Goal: Task Accomplishment & Management: Manage account settings

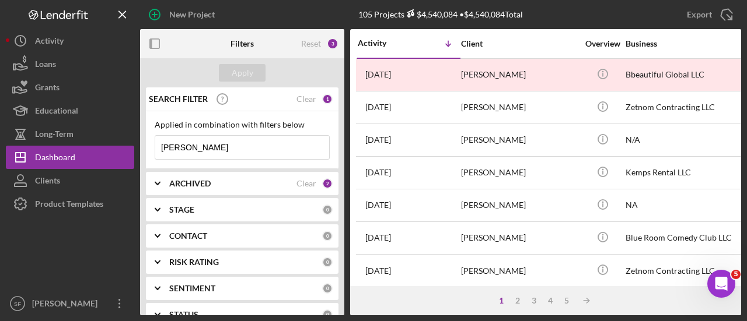
drag, startPoint x: 213, startPoint y: 149, endPoint x: 155, endPoint y: 140, distance: 59.0
click at [155, 140] on input "[PERSON_NAME]" at bounding box center [242, 147] width 174 height 23
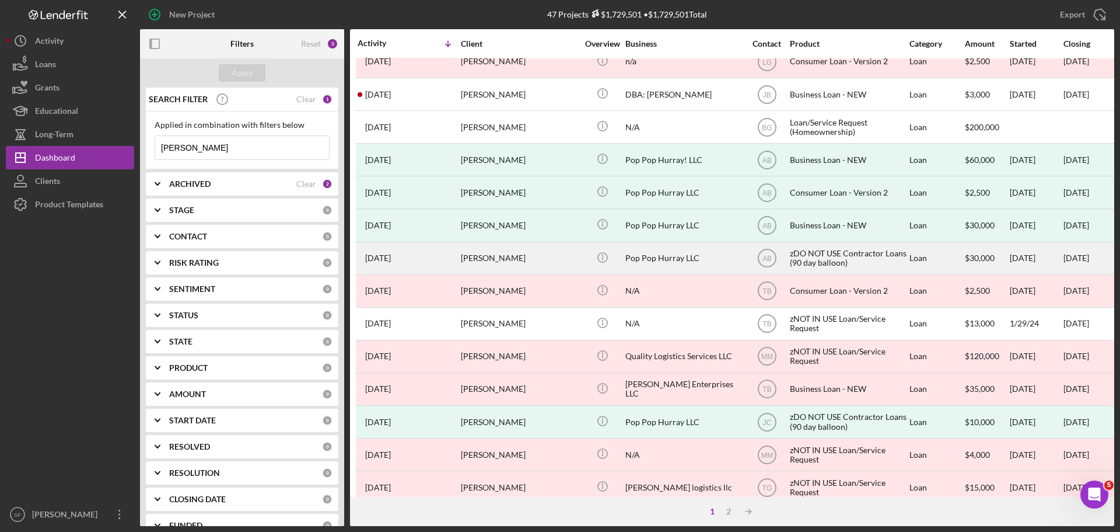
scroll to position [118, 0]
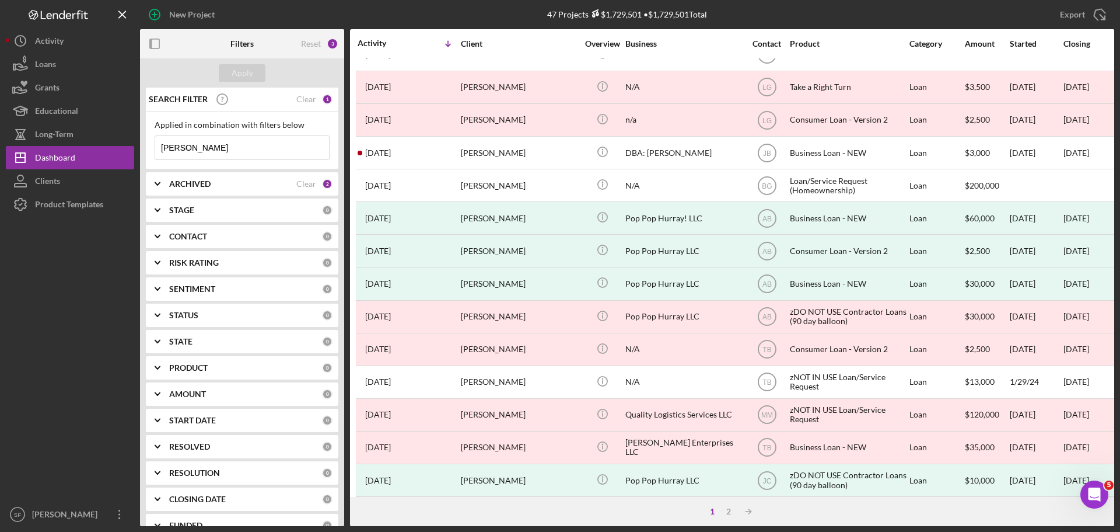
drag, startPoint x: 207, startPoint y: 144, endPoint x: 160, endPoint y: 145, distance: 46.1
click at [151, 138] on div "Applied in combination with filters below [PERSON_NAME] Icon/Menu Close" at bounding box center [242, 140] width 193 height 58
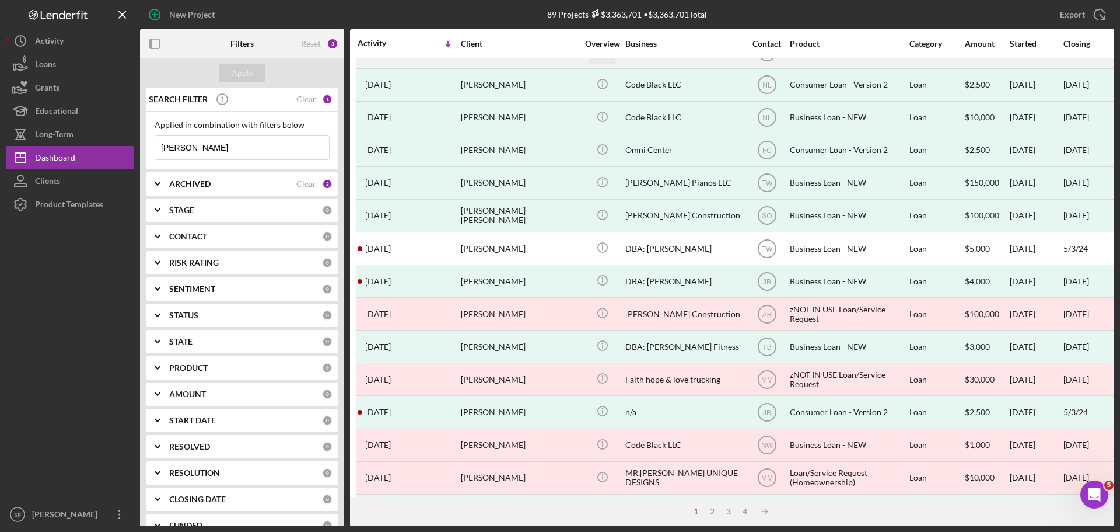
scroll to position [395, 0]
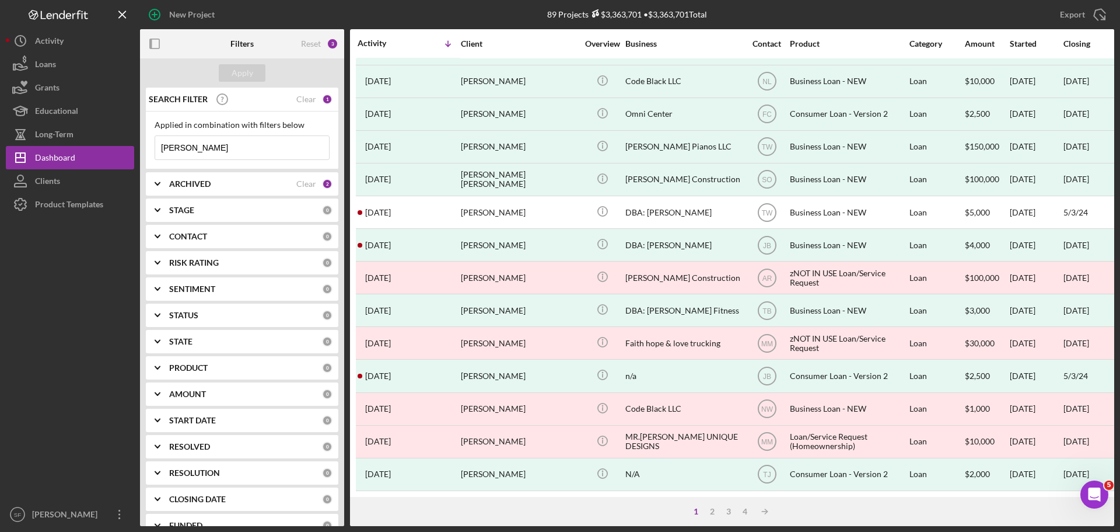
drag, startPoint x: 191, startPoint y: 147, endPoint x: 159, endPoint y: 148, distance: 32.7
click at [159, 148] on input "[PERSON_NAME]" at bounding box center [242, 147] width 174 height 23
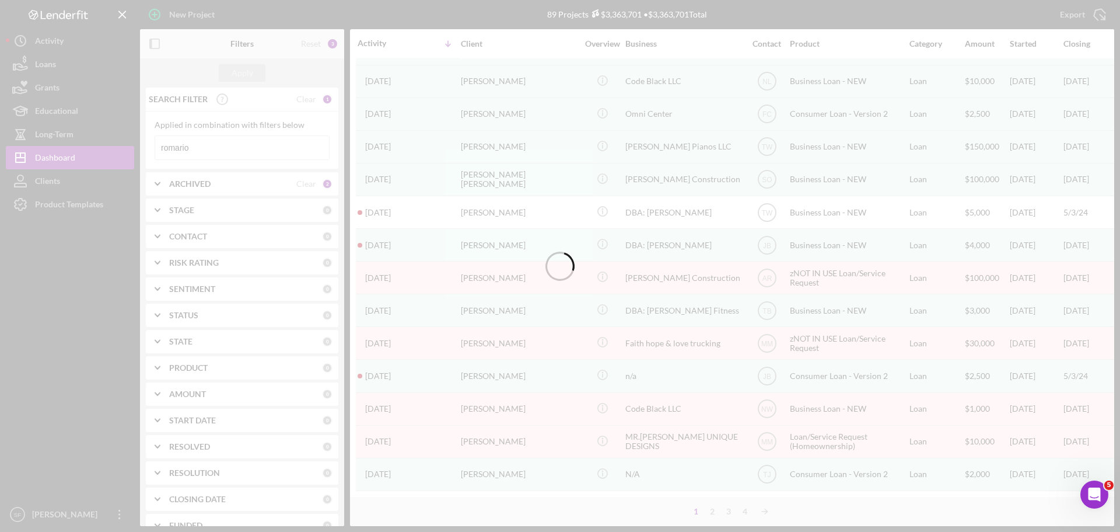
scroll to position [0, 0]
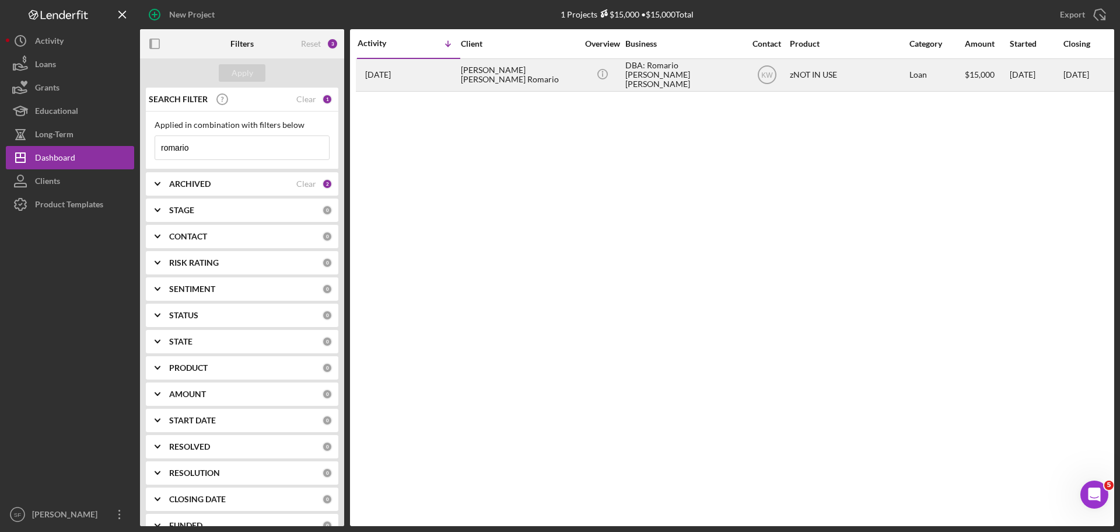
type input "romario"
click at [426, 80] on div "[DATE] [PERSON_NAME] [PERSON_NAME] Romario" at bounding box center [409, 75] width 102 height 31
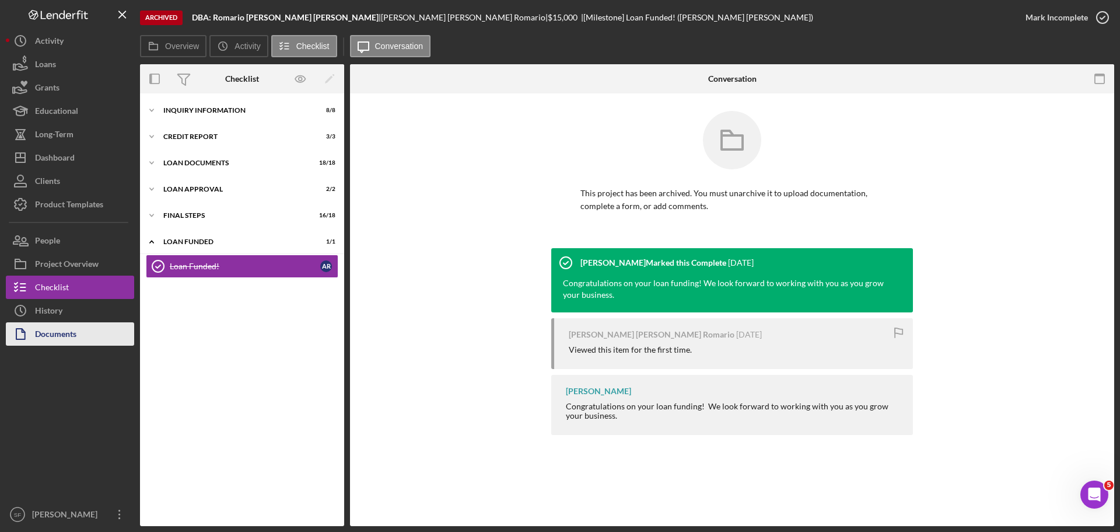
click at [48, 337] on div "Documents" at bounding box center [55, 335] width 41 height 26
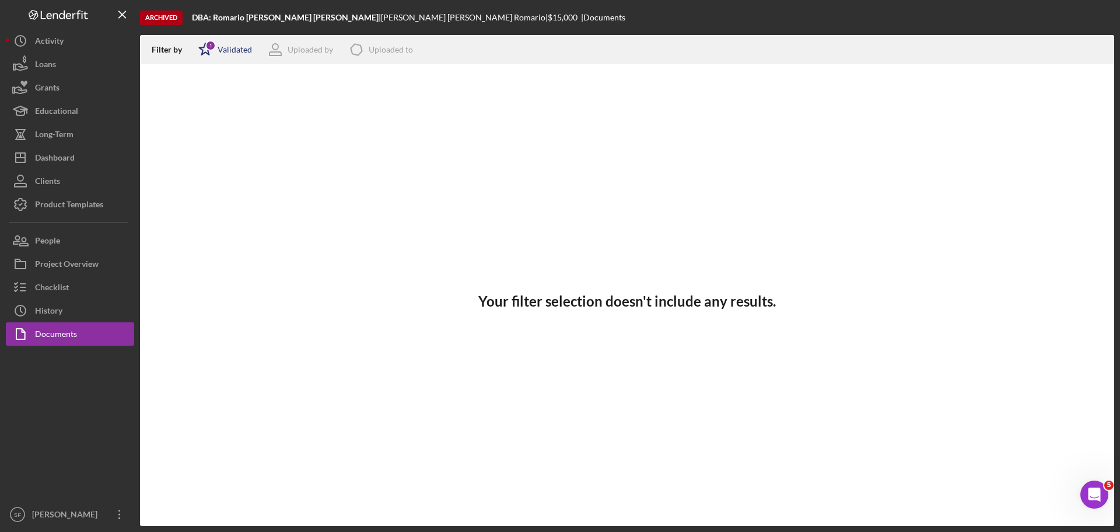
click at [205, 54] on icon "Icon/Star" at bounding box center [205, 49] width 29 height 29
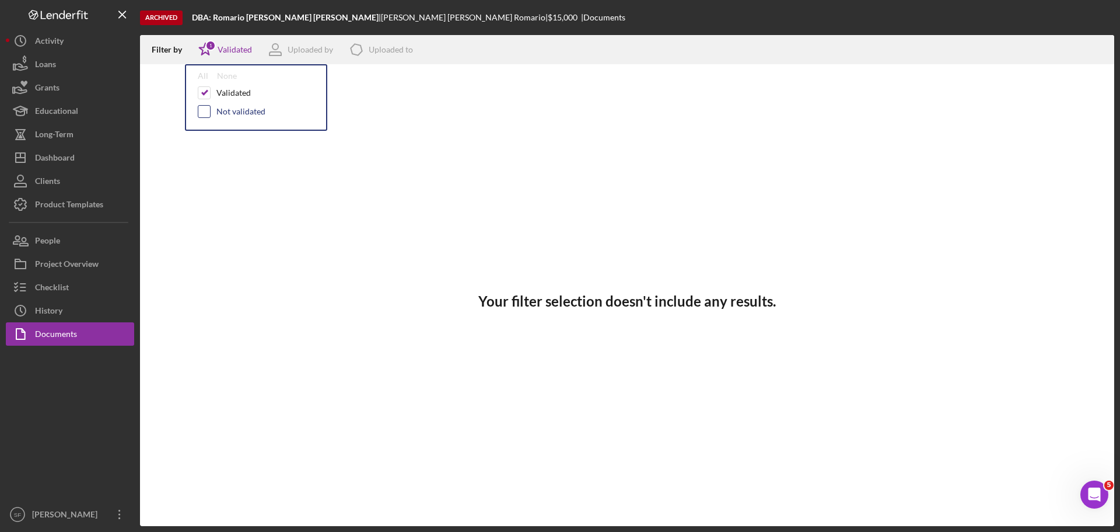
click at [200, 112] on input "checkbox" at bounding box center [204, 112] width 12 height 12
checkbox input "true"
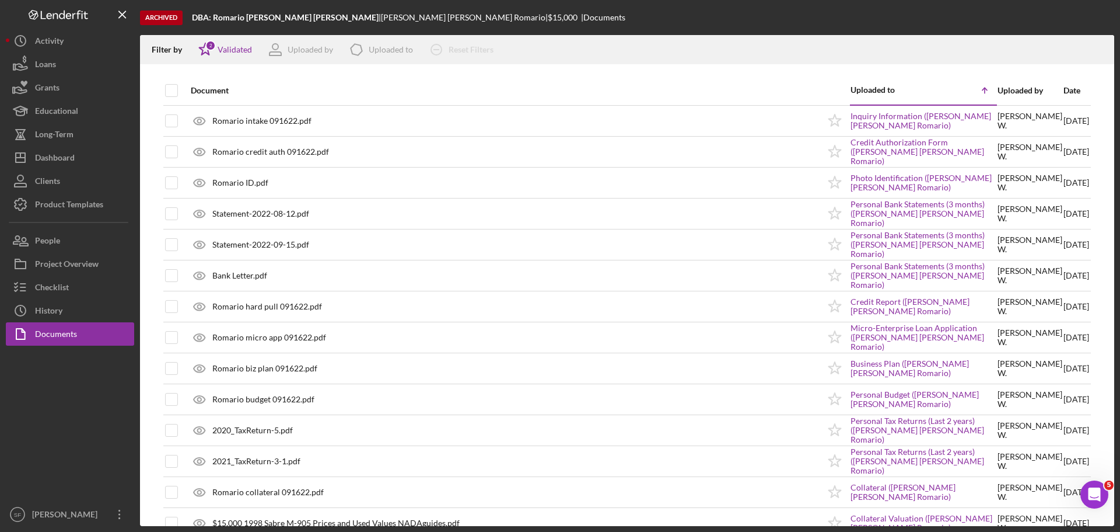
click at [667, 36] on div "Filter by Icon/Star 2 Validated Uploaded by Icon/Product Uploaded to Icon/Clear…" at bounding box center [627, 49] width 974 height 29
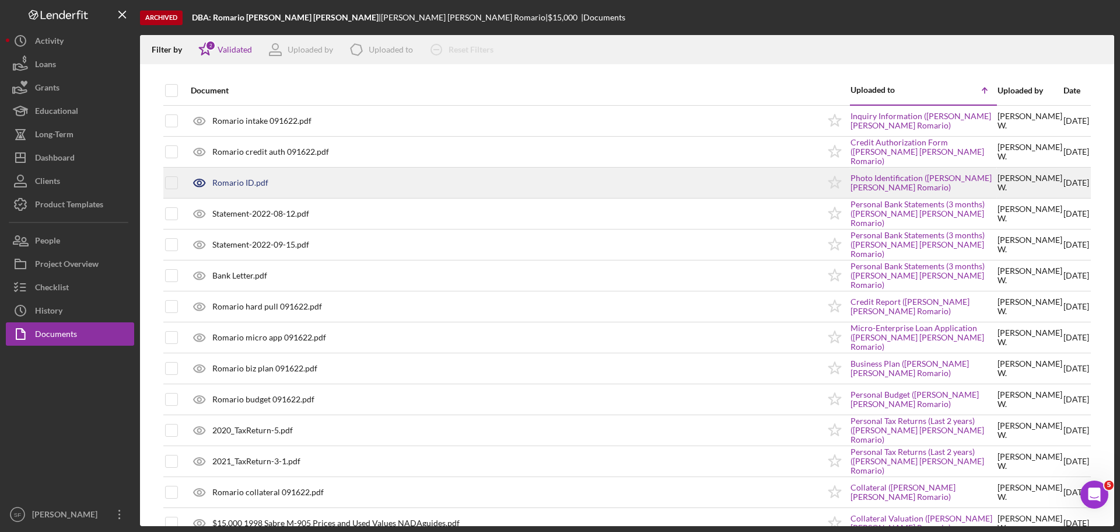
click at [233, 179] on div "Romario ID.pdf" at bounding box center [240, 182] width 56 height 9
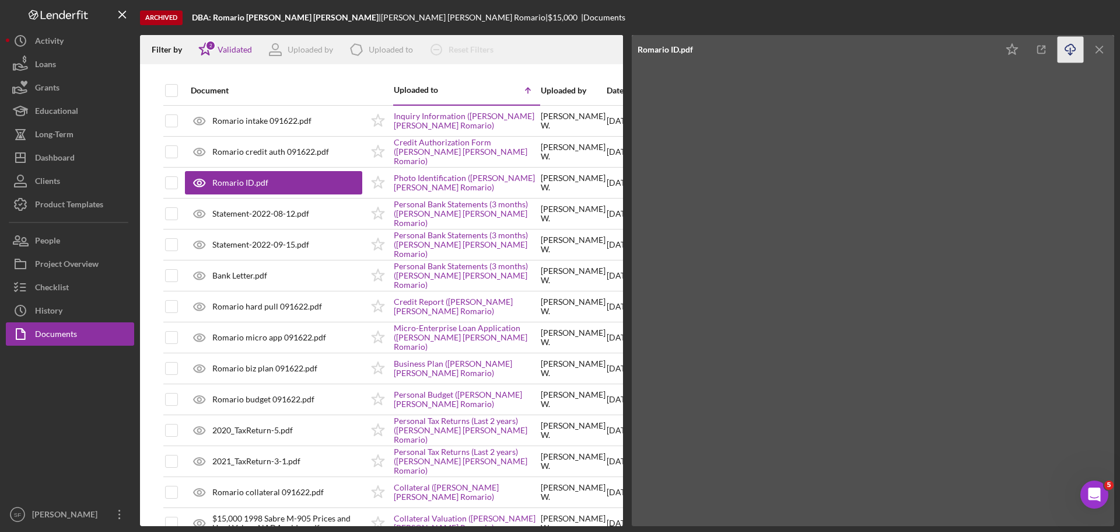
click at [1071, 53] on line "button" at bounding box center [1071, 51] width 0 height 6
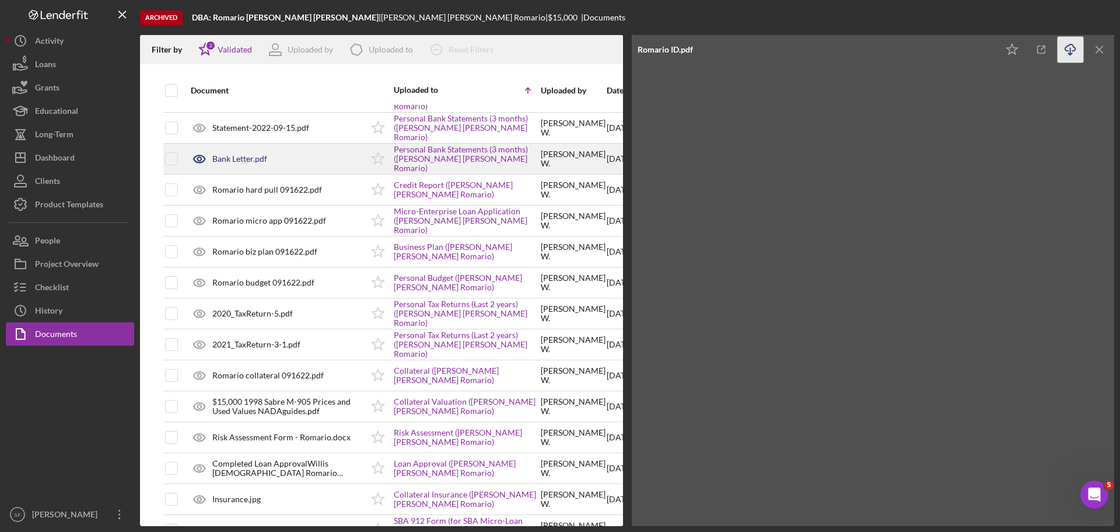
scroll to position [233, 0]
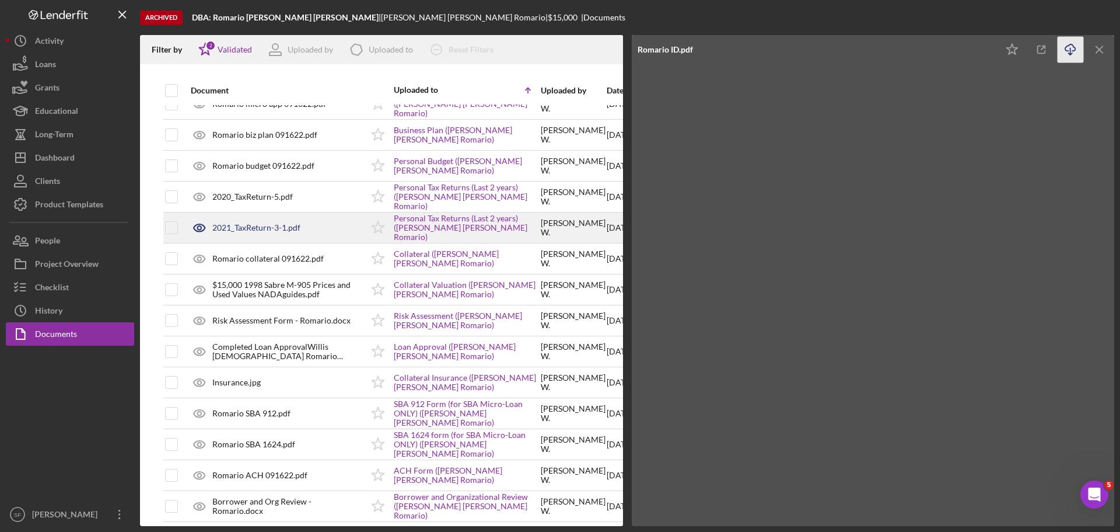
click at [249, 226] on div "2021_TaxReturn-3-1.pdf" at bounding box center [256, 227] width 88 height 9
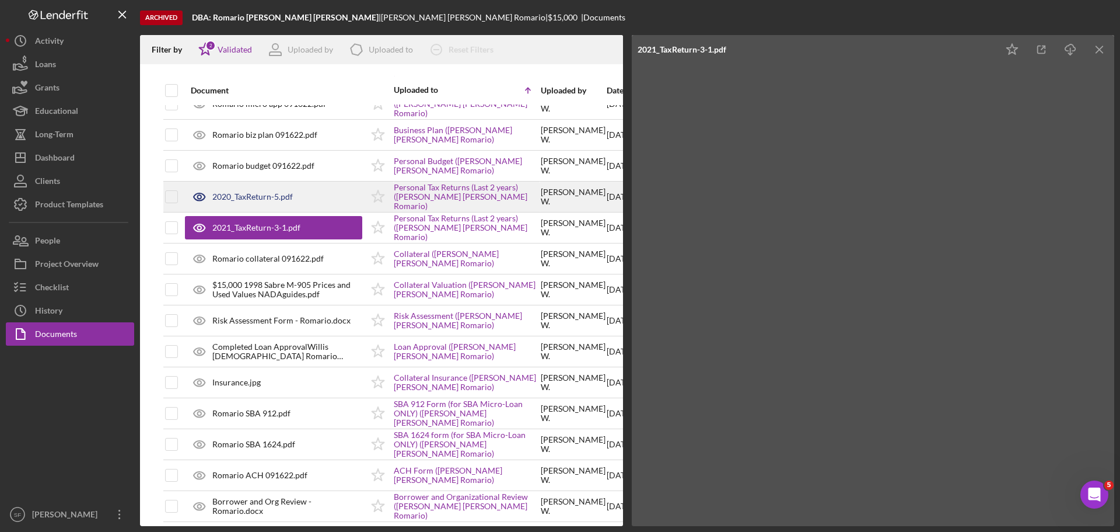
click at [261, 198] on div "2020_TaxReturn-5.pdf" at bounding box center [252, 196] width 81 height 9
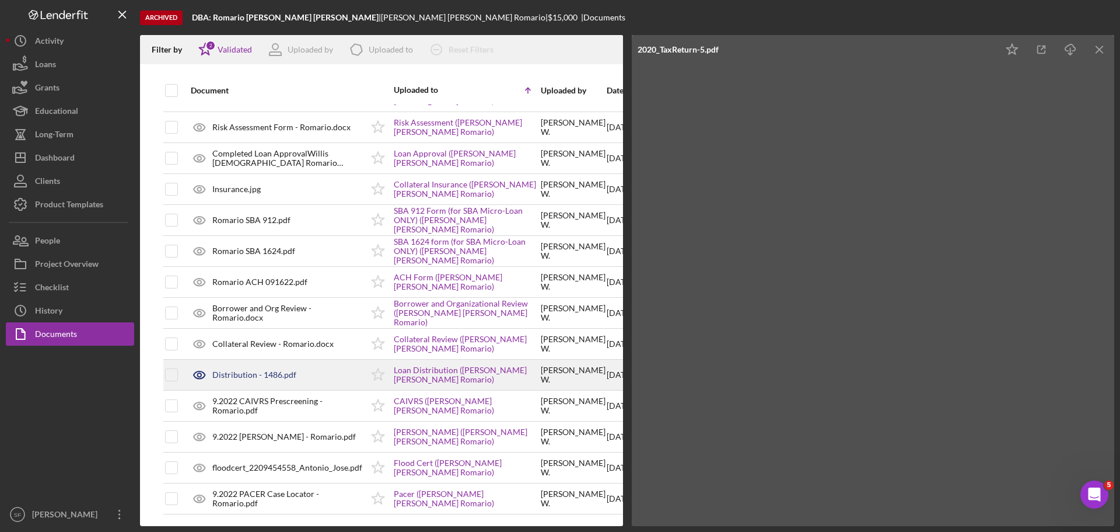
scroll to position [85, 0]
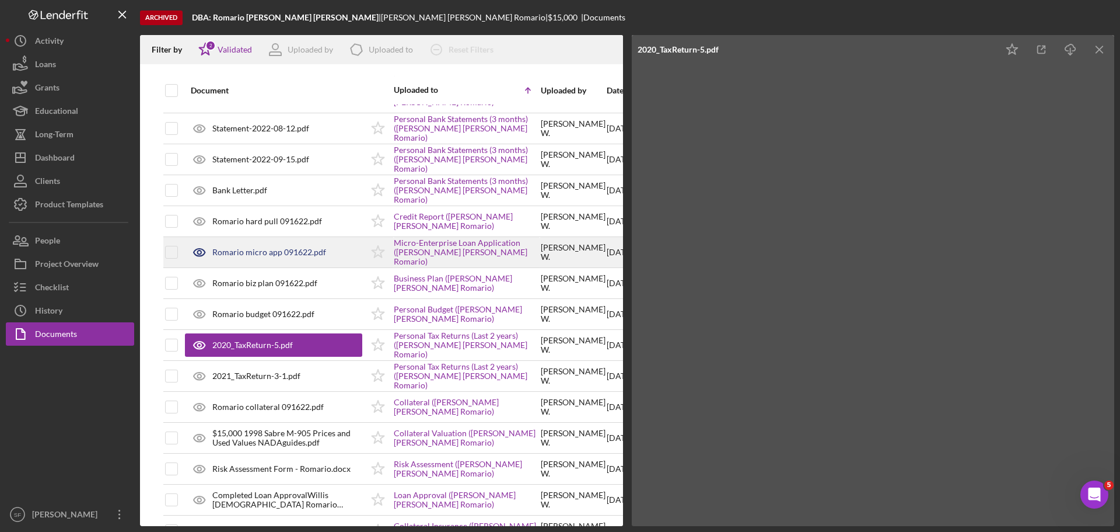
click at [272, 250] on div "Romario micro app 091622.pdf" at bounding box center [269, 251] width 114 height 9
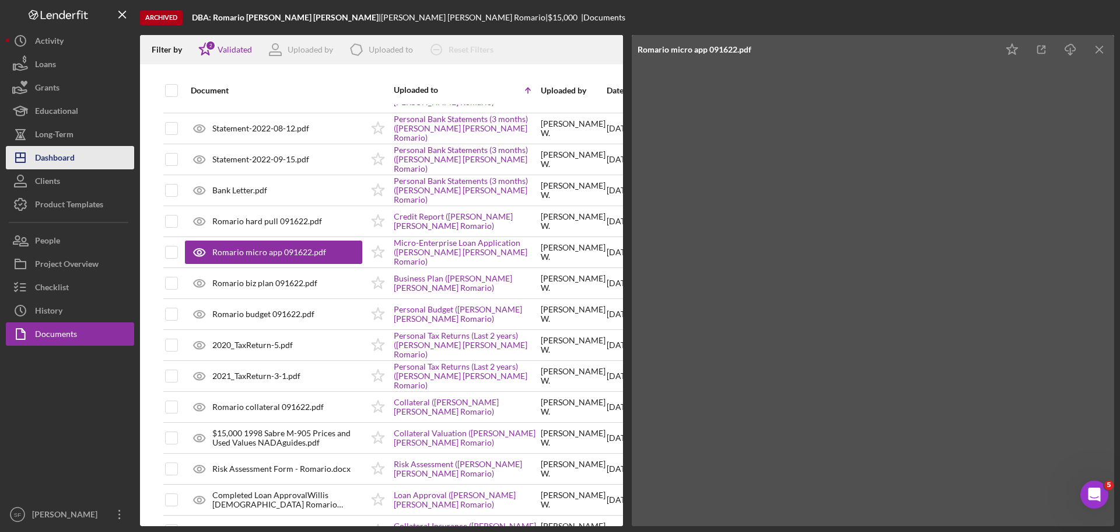
click at [51, 159] on div "Dashboard" at bounding box center [55, 159] width 40 height 26
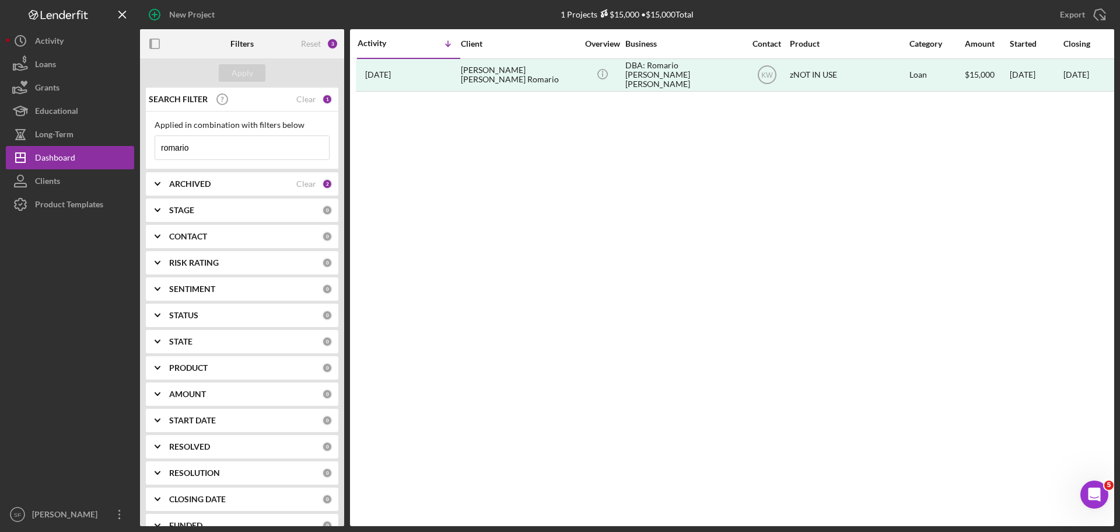
drag, startPoint x: 198, startPoint y: 150, endPoint x: 149, endPoint y: 151, distance: 49.0
click at [149, 150] on div "Applied in combination with filters below romario Icon/Menu Close" at bounding box center [242, 140] width 193 height 58
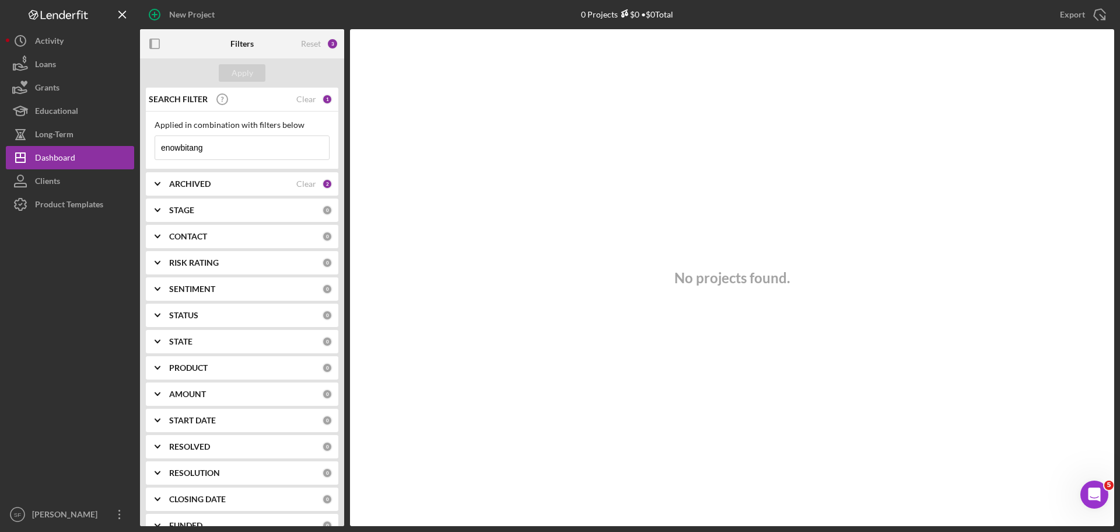
click at [179, 150] on input "enowbitang" at bounding box center [242, 147] width 174 height 23
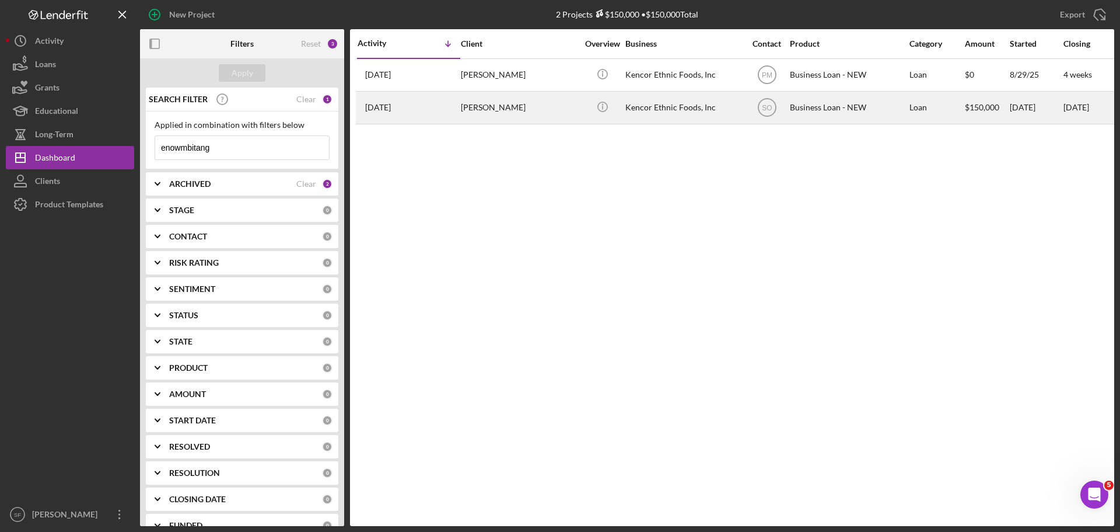
type input "enowmbitang"
click at [449, 110] on div "[DATE] [PERSON_NAME]" at bounding box center [409, 107] width 102 height 31
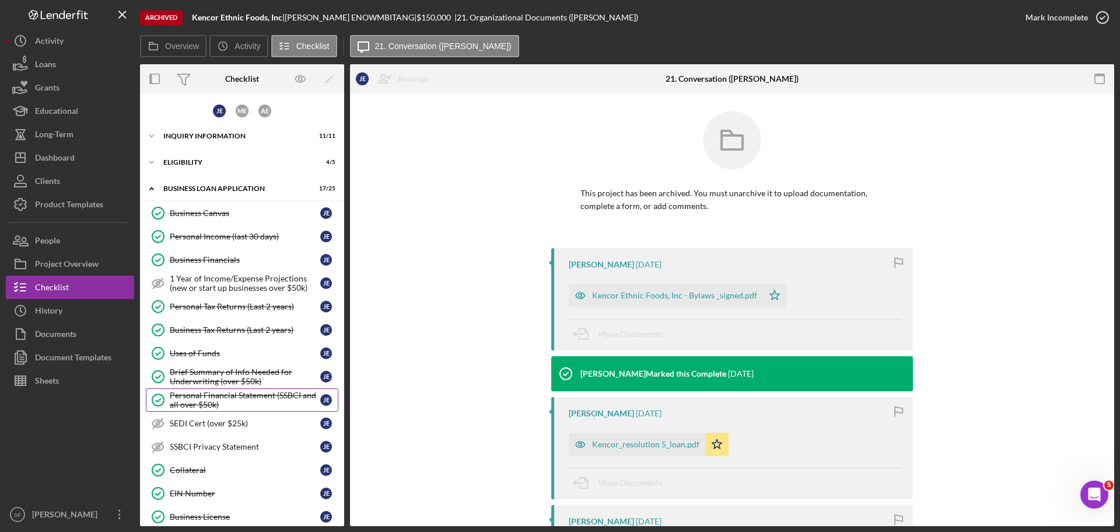
scroll to position [230, 0]
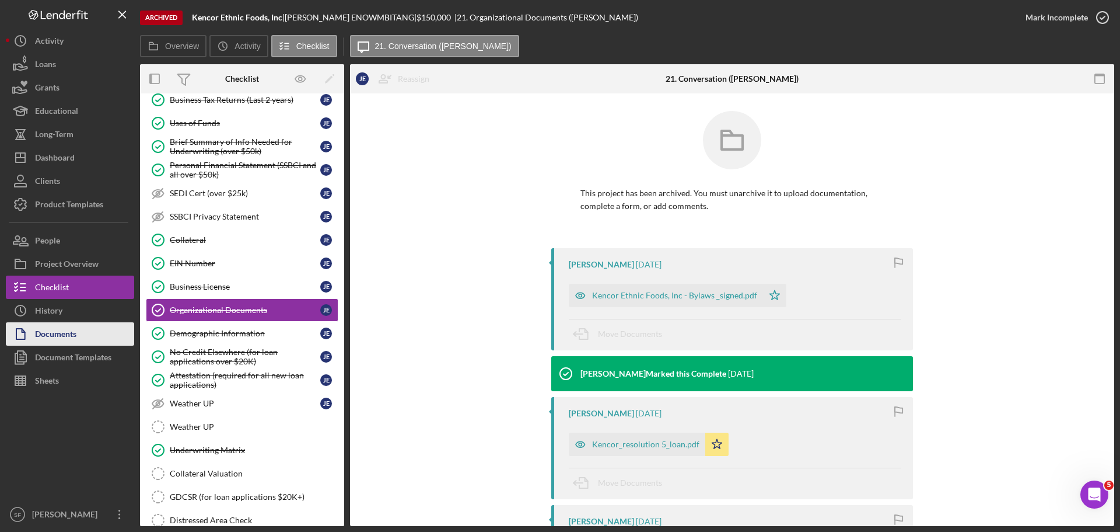
click at [60, 331] on div "Documents" at bounding box center [55, 335] width 41 height 26
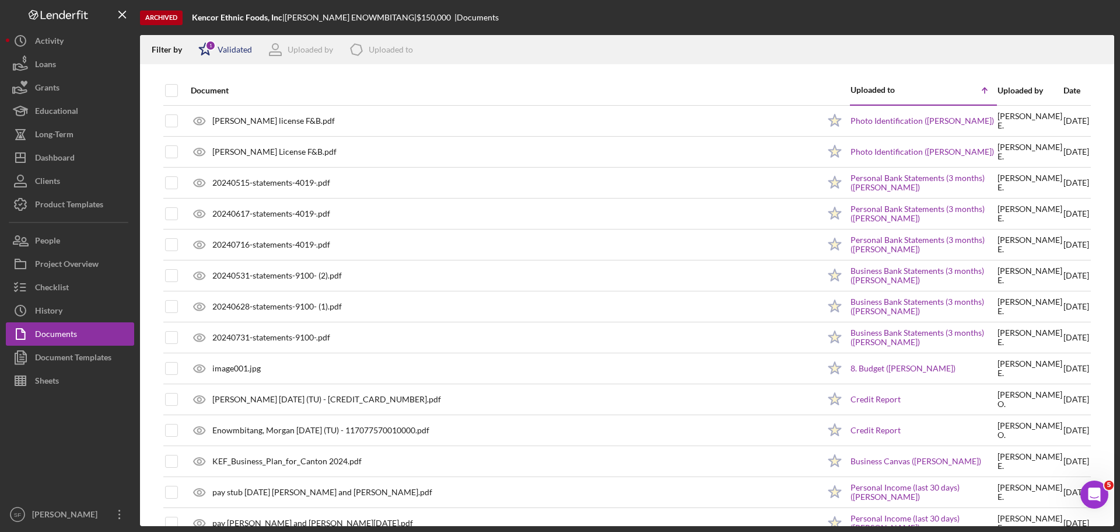
click at [203, 49] on icon "Icon/Star" at bounding box center [205, 49] width 29 height 29
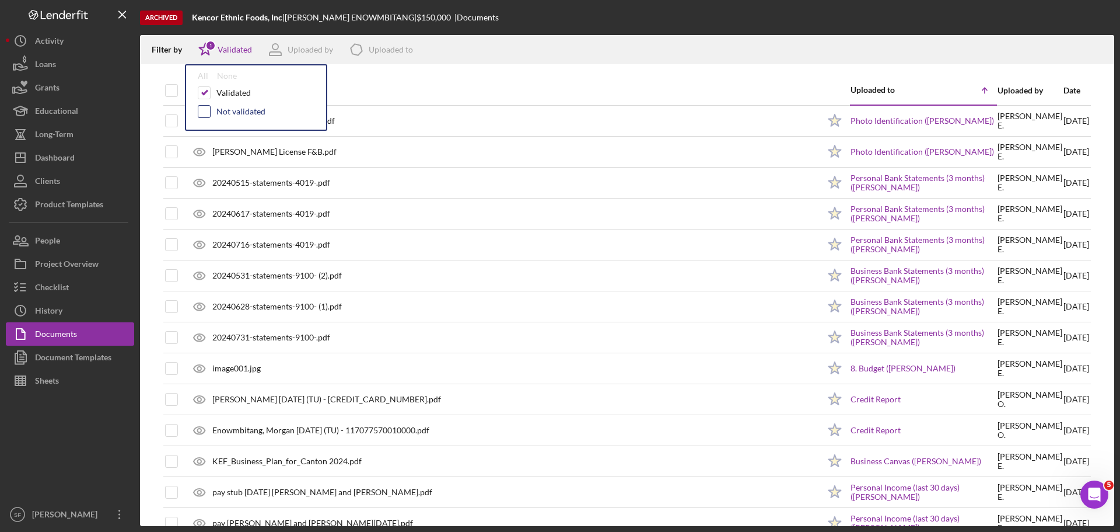
click at [205, 111] on input "checkbox" at bounding box center [204, 112] width 12 height 12
checkbox input "true"
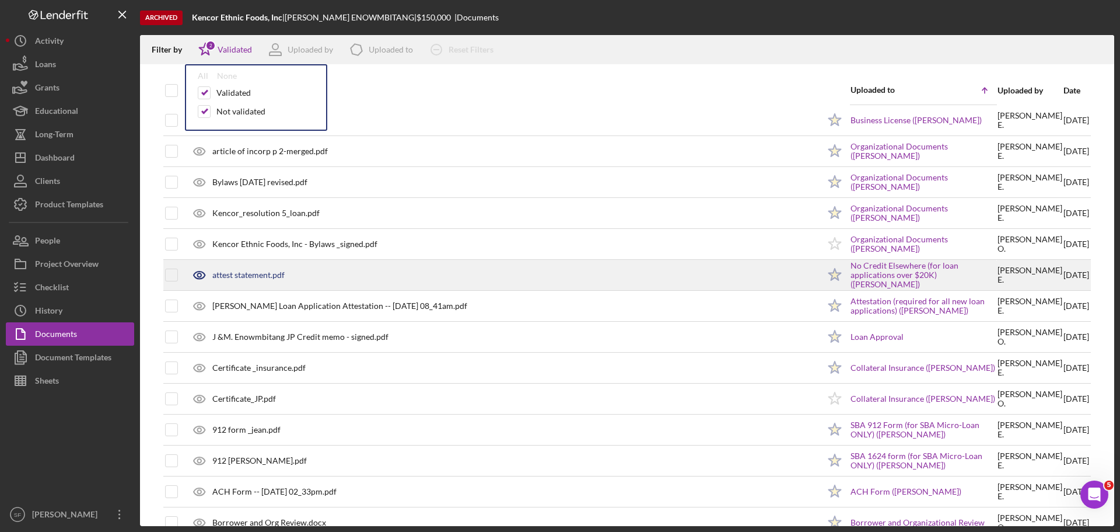
scroll to position [715, 0]
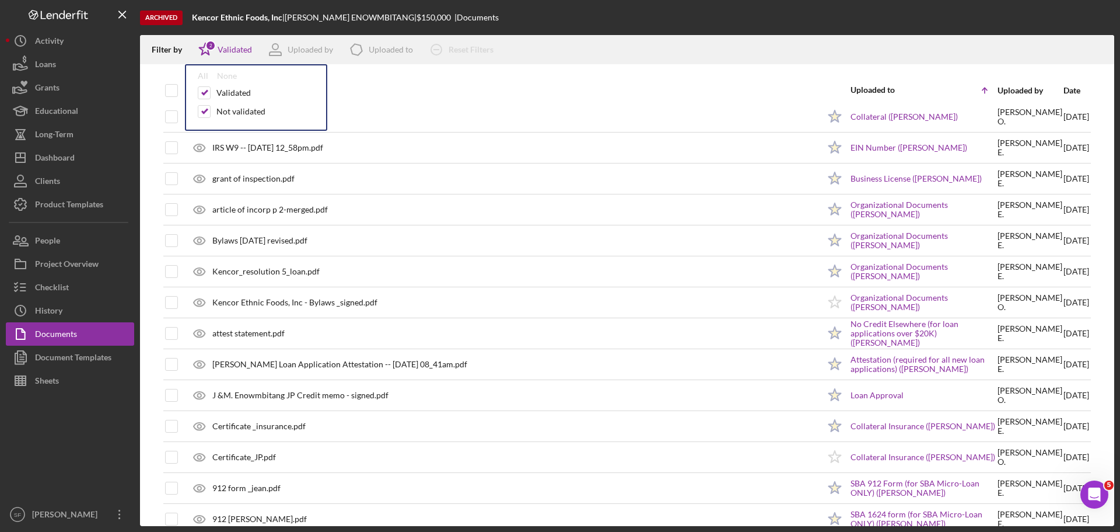
click at [684, 16] on div "Archived Kencor Ethnic Foods, Inc | [PERSON_NAME] | $150,000 | Documents" at bounding box center [627, 17] width 974 height 35
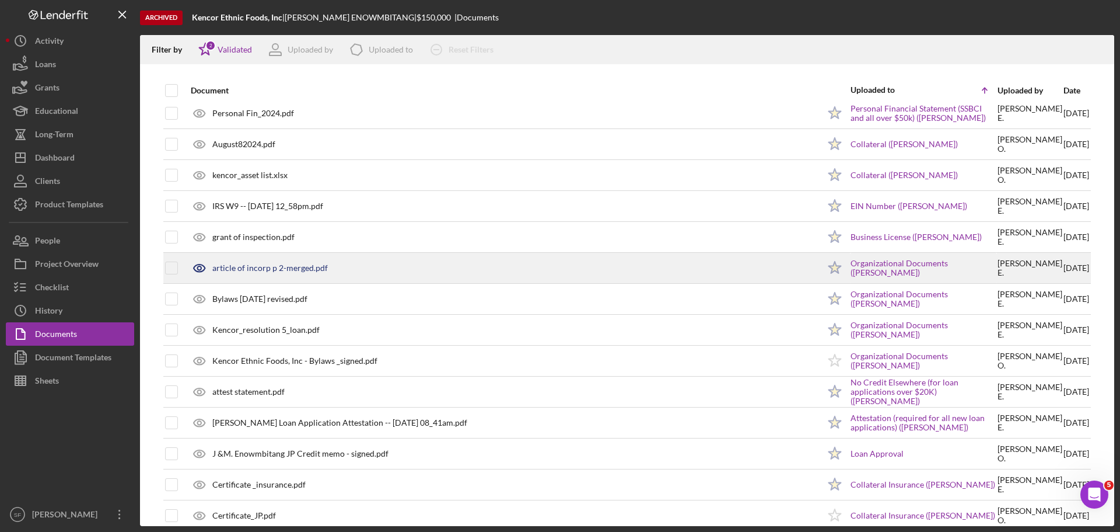
scroll to position [599, 0]
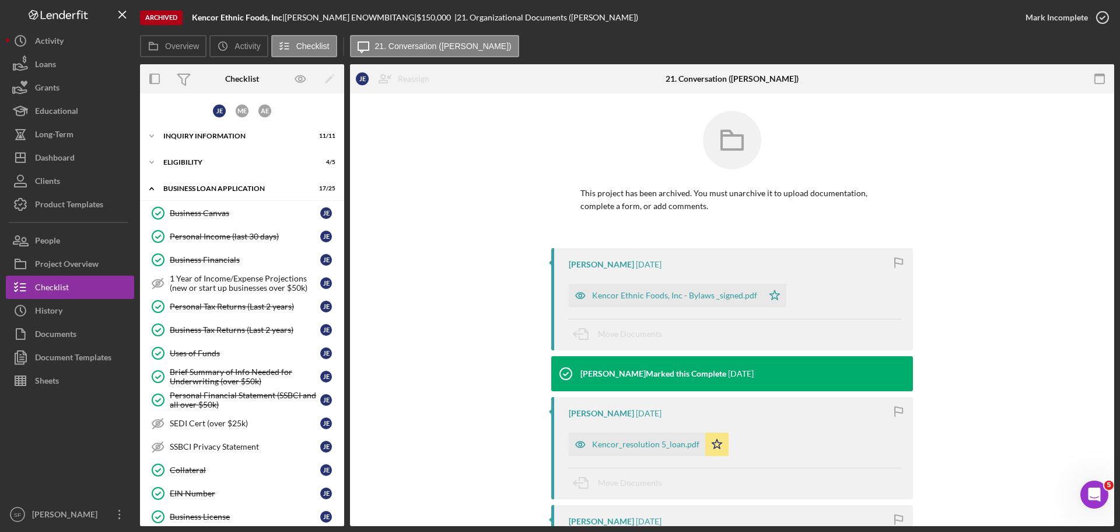
scroll to position [230, 0]
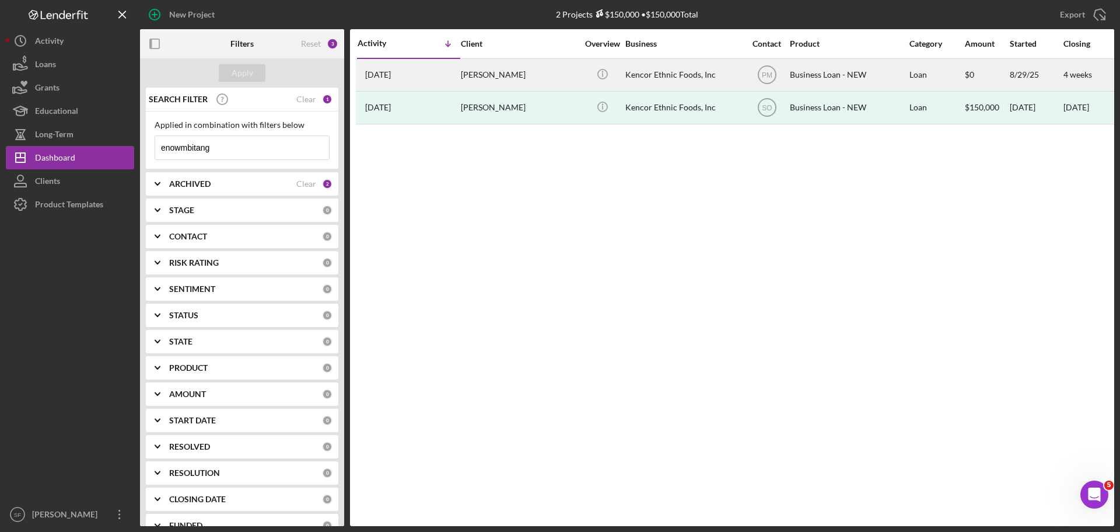
click at [466, 70] on div "[PERSON_NAME]" at bounding box center [519, 75] width 117 height 31
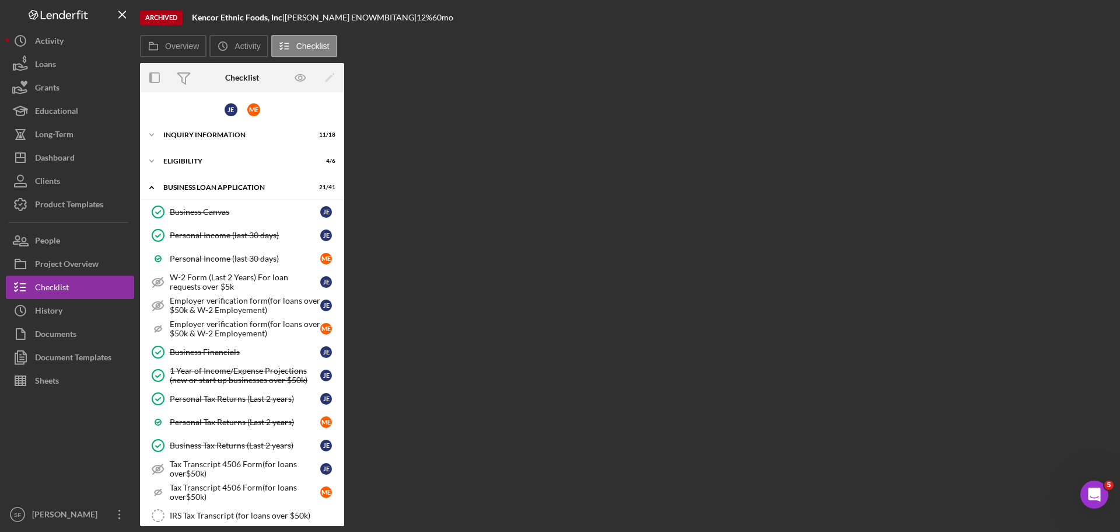
scroll to position [533, 0]
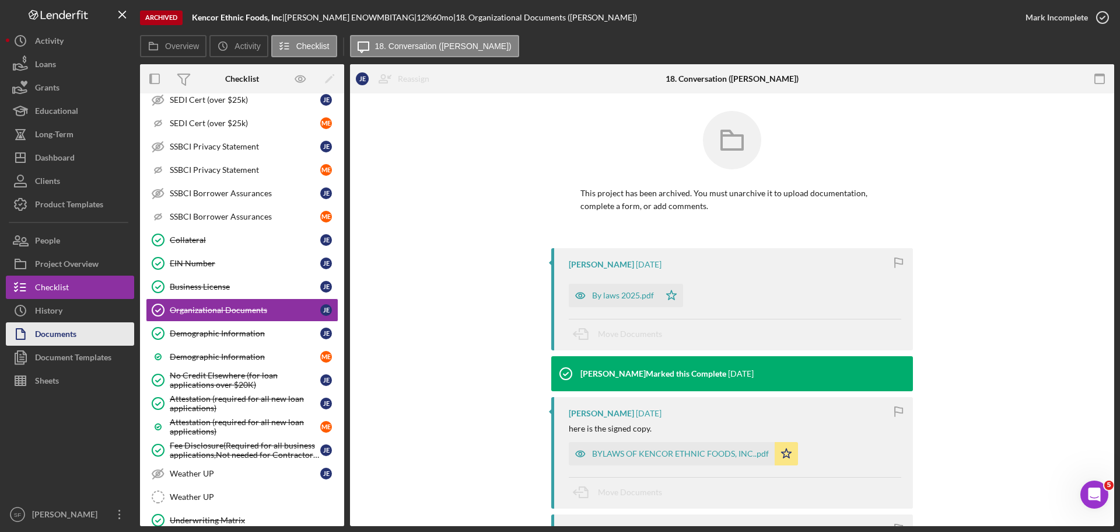
click at [56, 337] on div "Documents" at bounding box center [55, 335] width 41 height 26
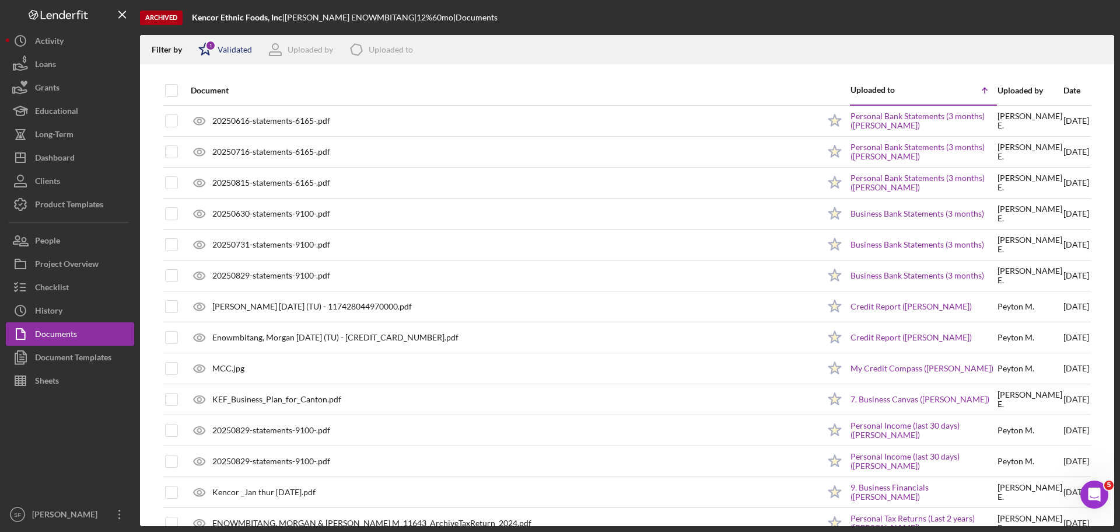
click at [207, 46] on div "1" at bounding box center [210, 45] width 11 height 11
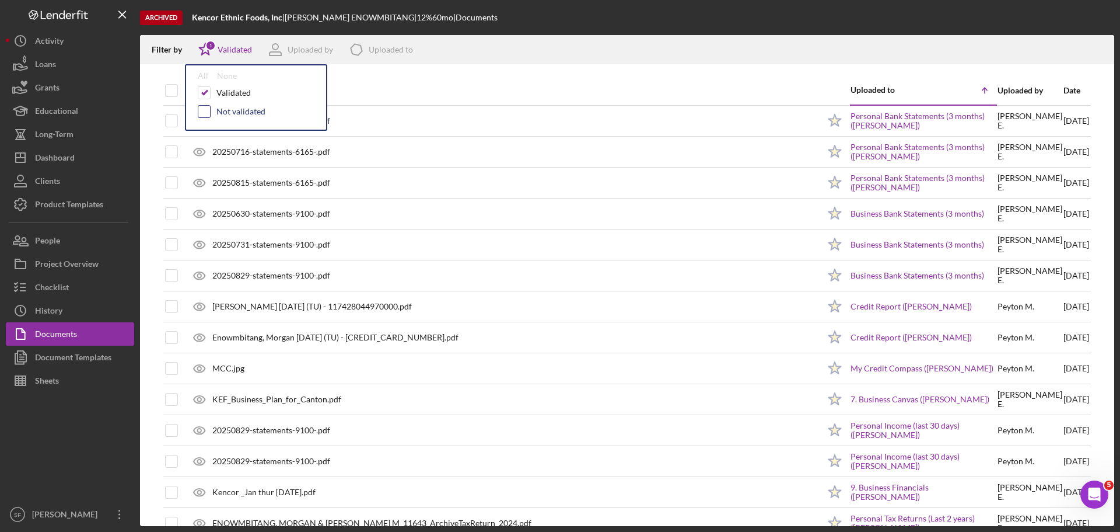
click at [205, 110] on input "checkbox" at bounding box center [204, 112] width 12 height 12
checkbox input "true"
click at [588, 22] on div "Archived Kencor Ethnic Foods, Inc | [PERSON_NAME] | 12 % 60 mo | Documents" at bounding box center [627, 17] width 974 height 35
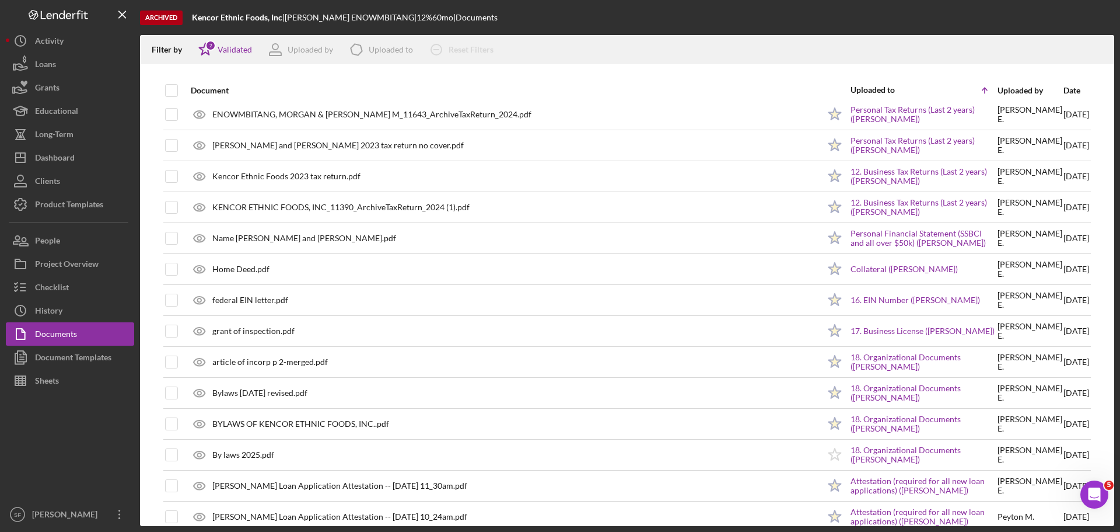
scroll to position [525, 0]
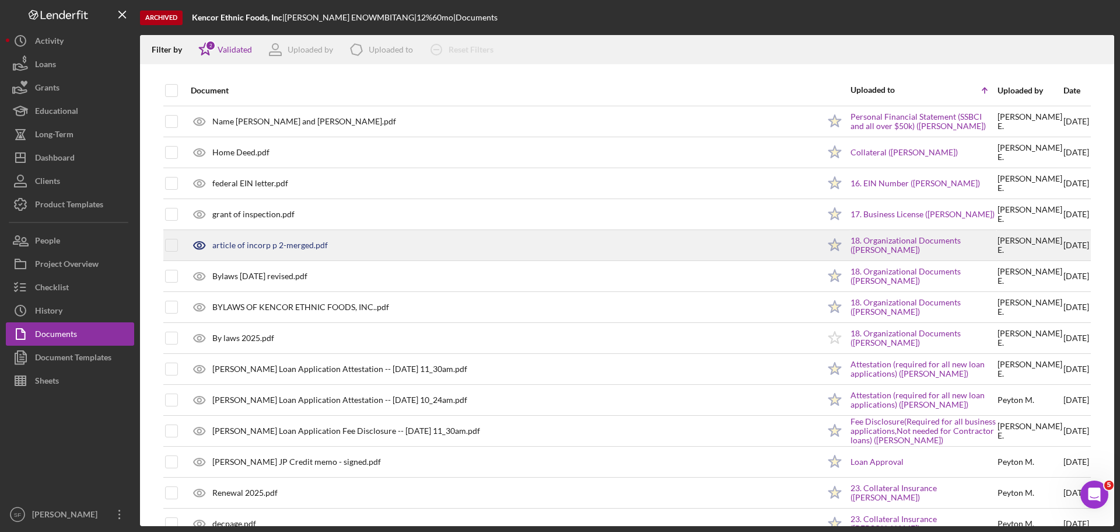
click at [255, 241] on div "article of incorp p 2-merged.pdf" at bounding box center [270, 244] width 116 height 9
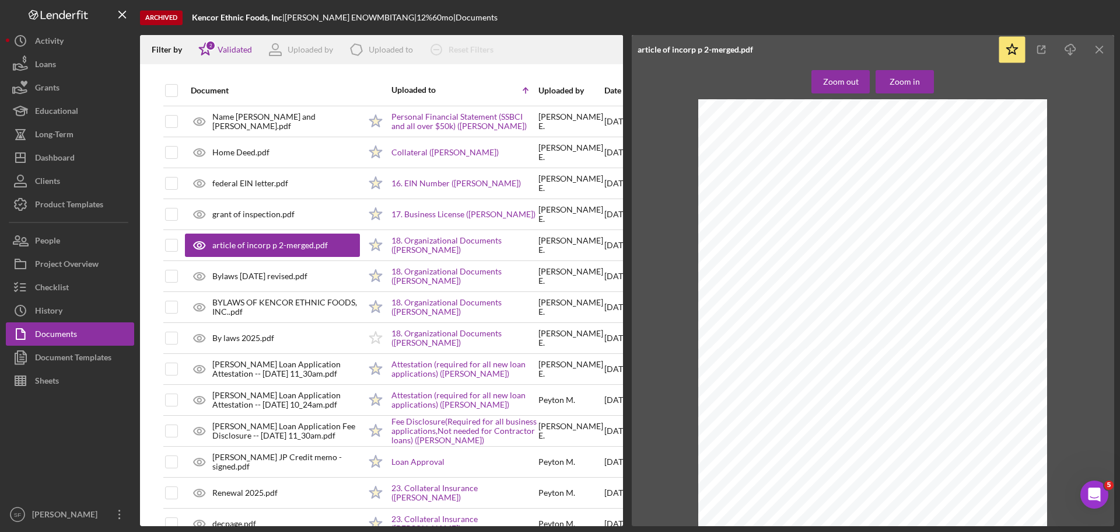
scroll to position [0, 0]
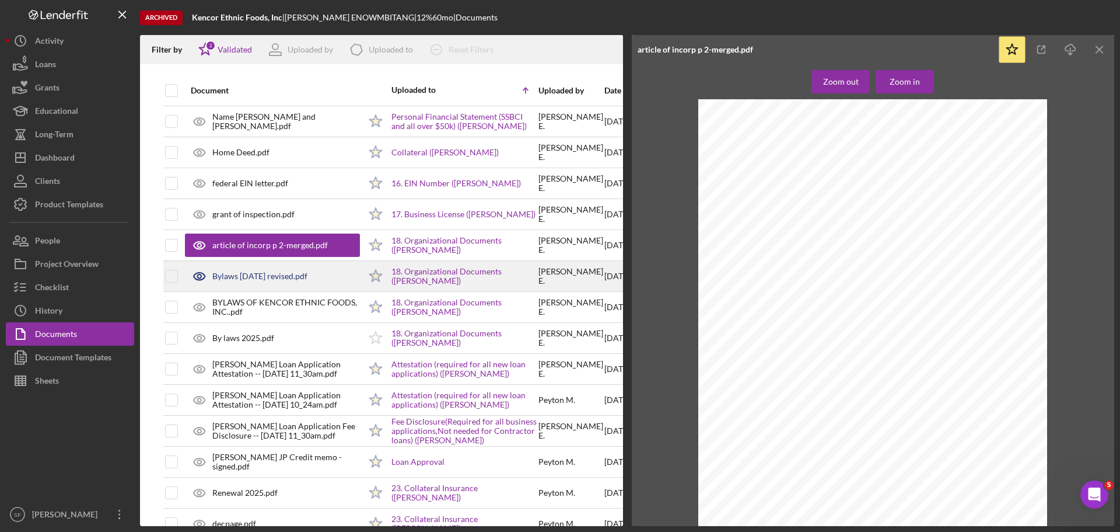
click at [246, 275] on div "Bylaws [DATE] revised.pdf" at bounding box center [259, 275] width 95 height 9
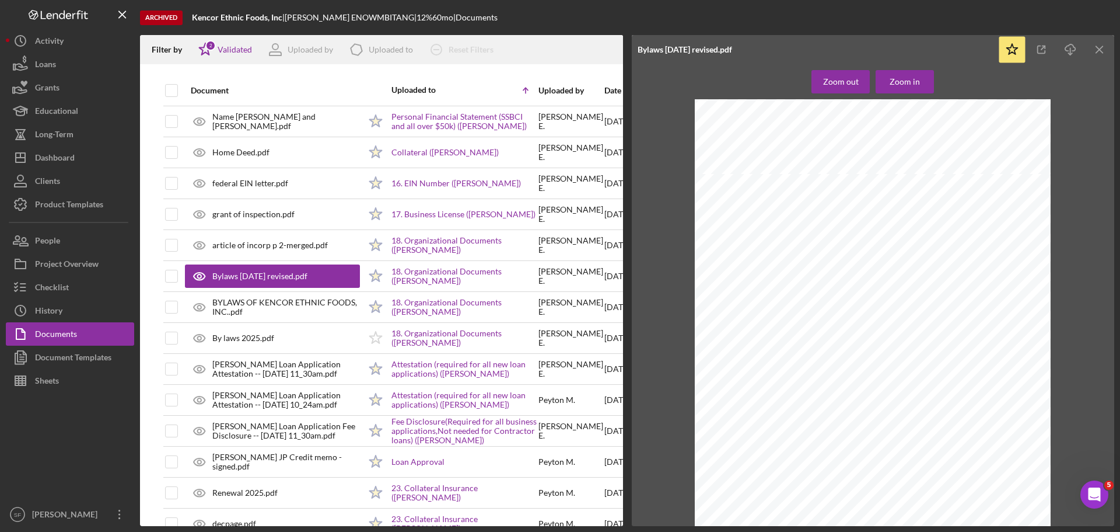
scroll to position [1718, 0]
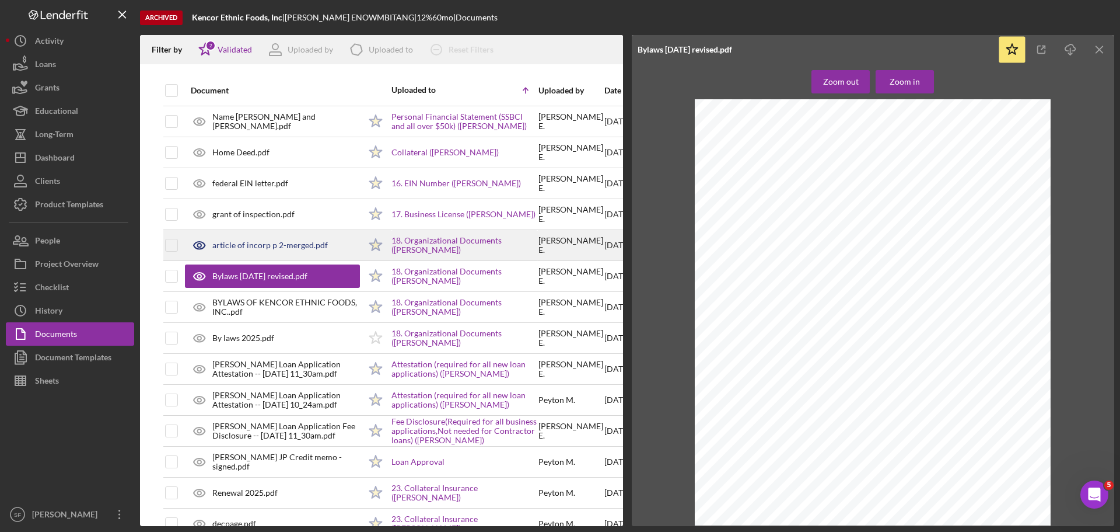
click at [292, 238] on div "article of incorp p 2-merged.pdf" at bounding box center [272, 244] width 175 height 29
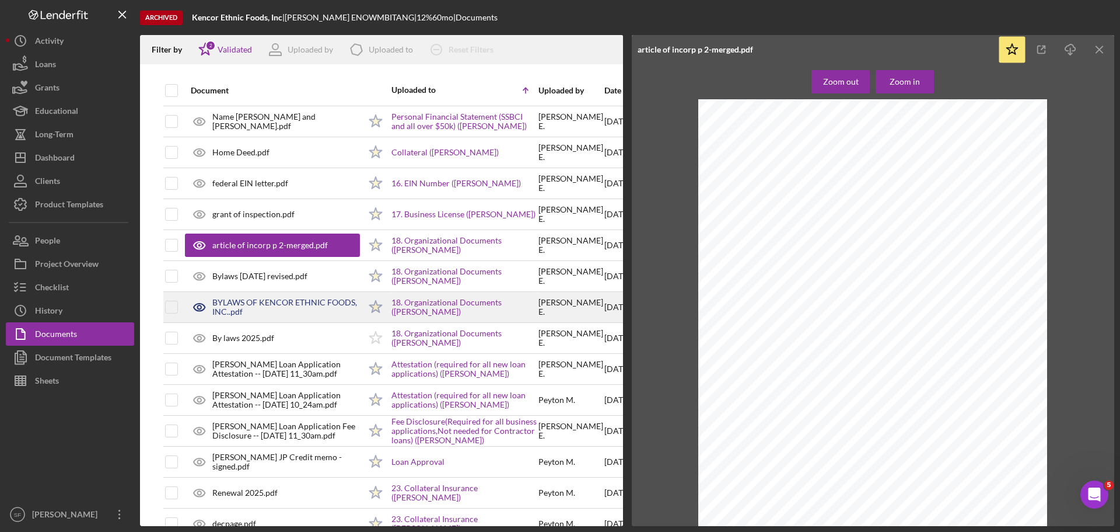
click at [240, 310] on div "BYLAWS OF KENCOR ETHNIC FOODS, INC..pdf" at bounding box center [286, 307] width 148 height 19
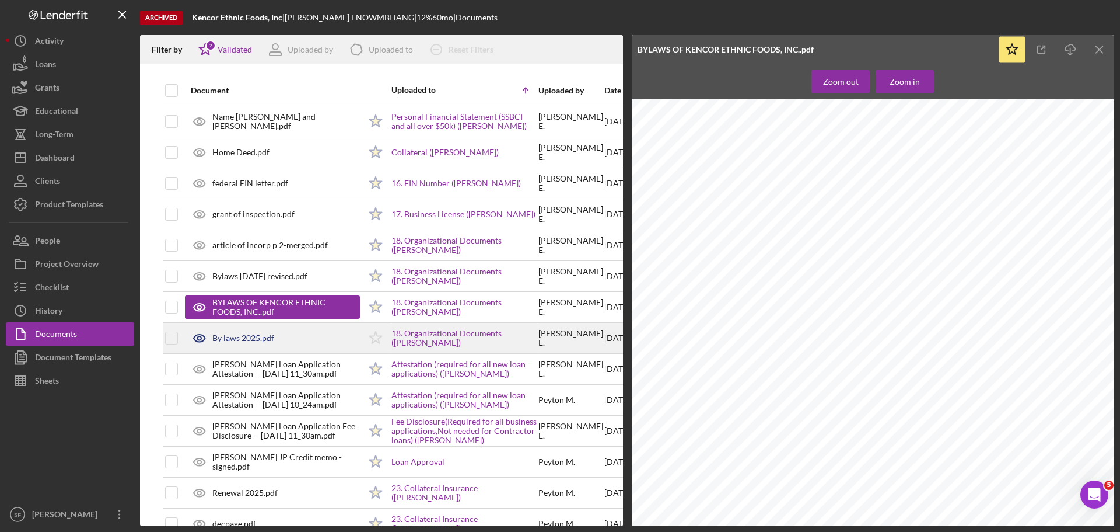
click at [243, 339] on div "By laws 2025.pdf" at bounding box center [243, 337] width 62 height 9
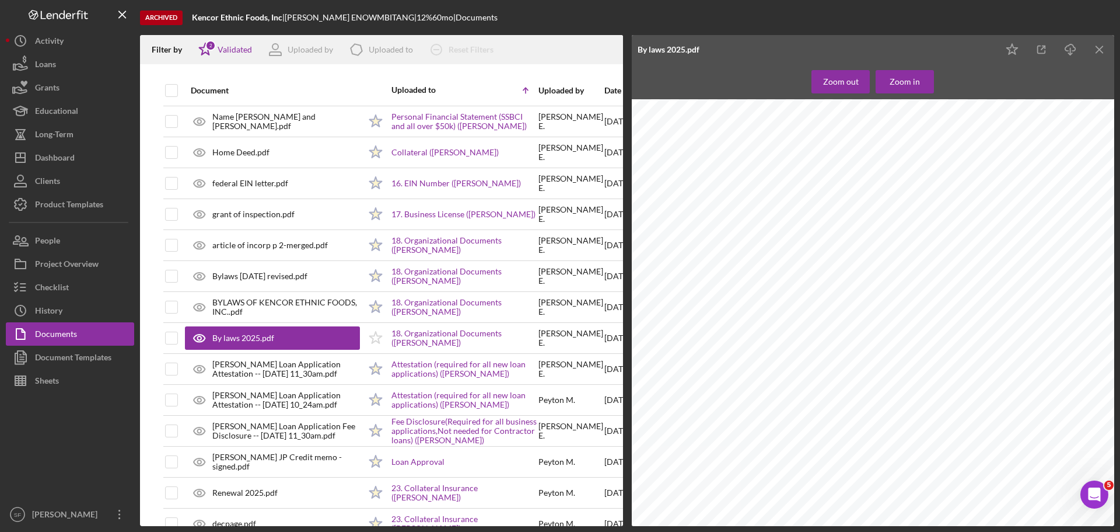
scroll to position [3139, 0]
drag, startPoint x: 733, startPoint y: 516, endPoint x: 770, endPoint y: 518, distance: 36.8
click at [770, 518] on div "BYLAWS OF KENCOR ETHNIC FOODS, INC. an [US_STATE] Corporation Effective as of […" at bounding box center [873, 312] width 483 height 427
click at [50, 174] on div "Clients" at bounding box center [47, 182] width 25 height 26
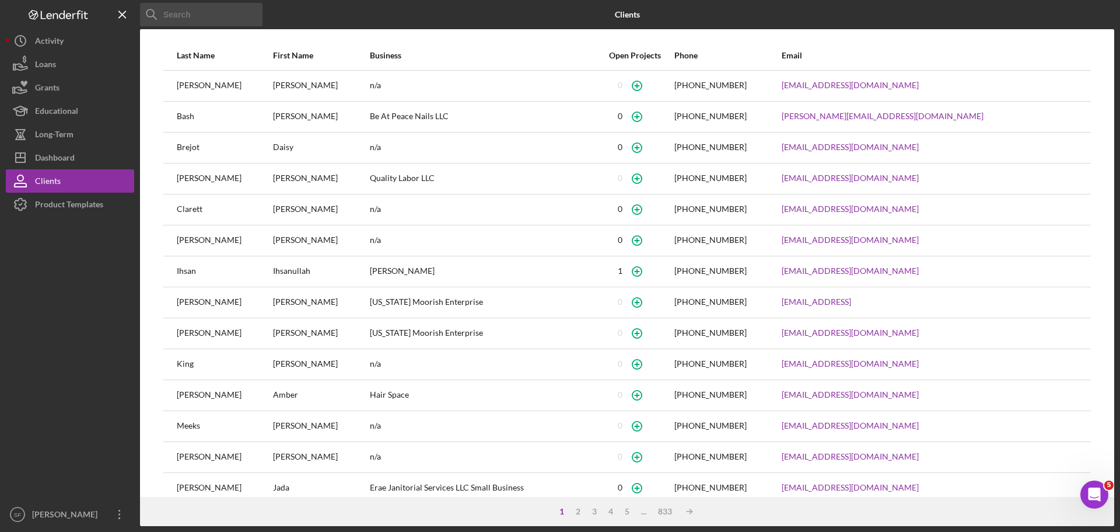
click at [190, 13] on input at bounding box center [201, 14] width 123 height 23
click at [79, 158] on button "Icon/Dashboard Dashboard" at bounding box center [70, 157] width 128 height 23
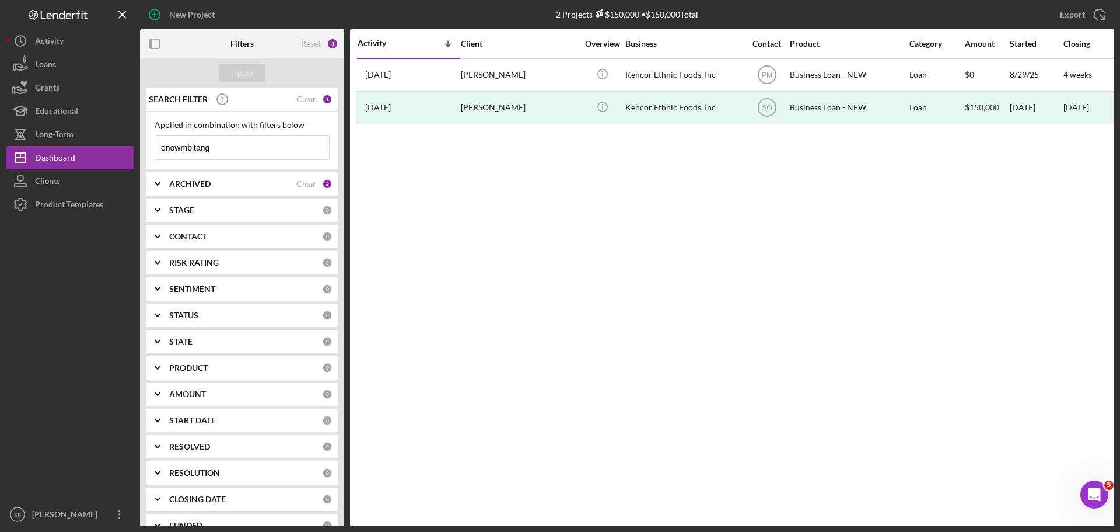
drag, startPoint x: 218, startPoint y: 148, endPoint x: 150, endPoint y: 151, distance: 68.3
click at [150, 151] on div "Applied in combination with filters below enowmbitang Icon/Menu Close" at bounding box center [242, 140] width 193 height 58
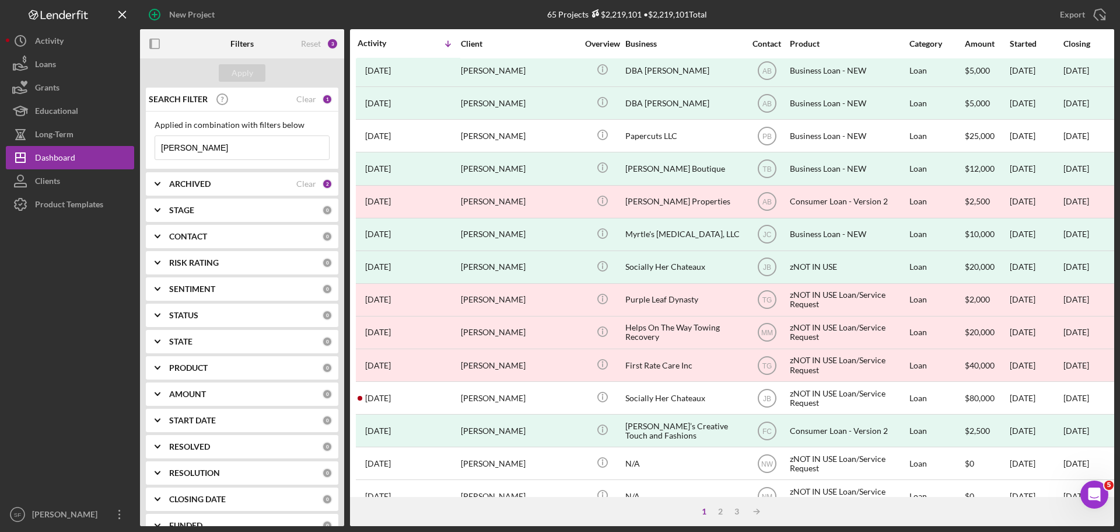
scroll to position [395, 0]
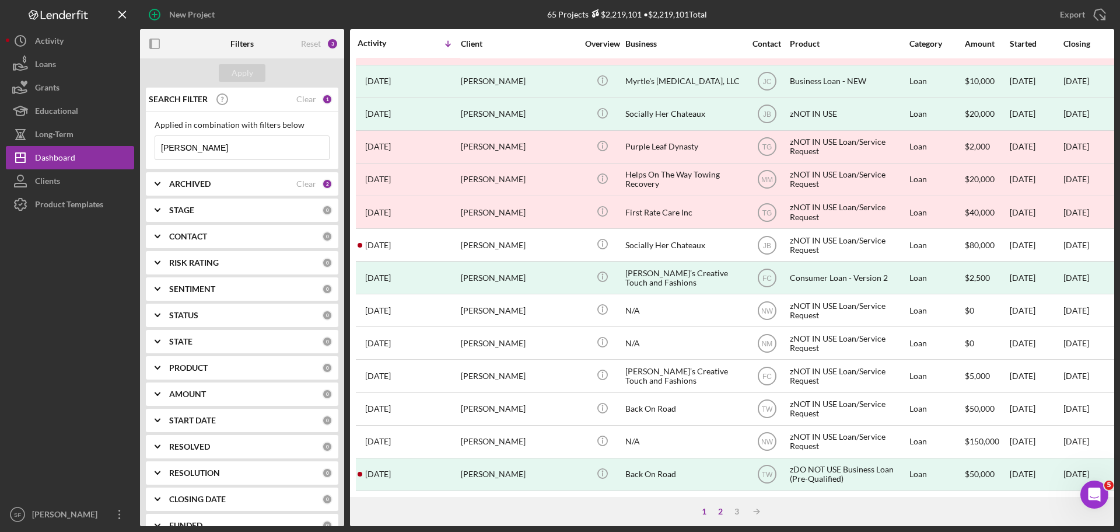
type input "[PERSON_NAME]"
click at [716, 509] on div "2" at bounding box center [720, 510] width 16 height 9
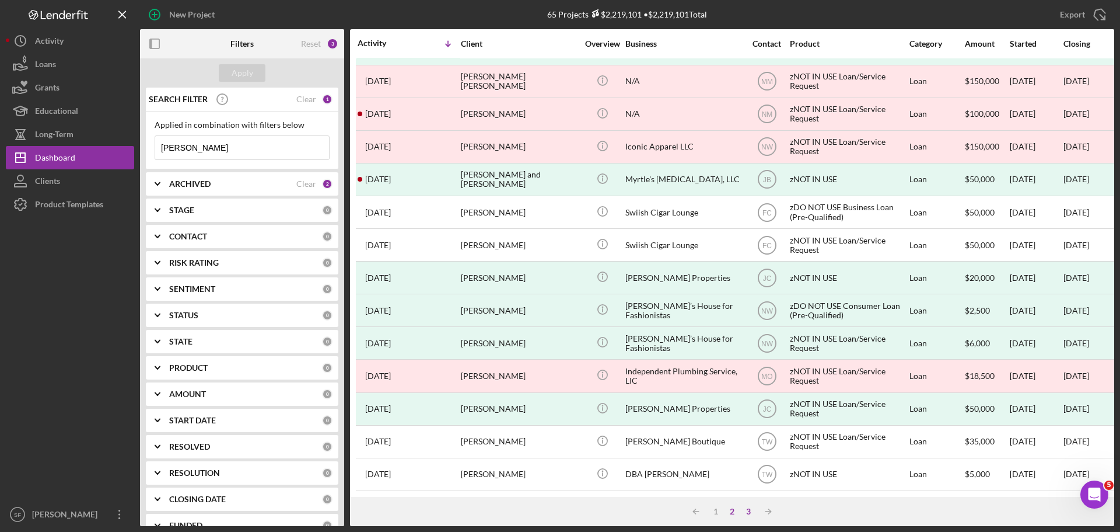
click at [748, 516] on div "3" at bounding box center [748, 510] width 16 height 9
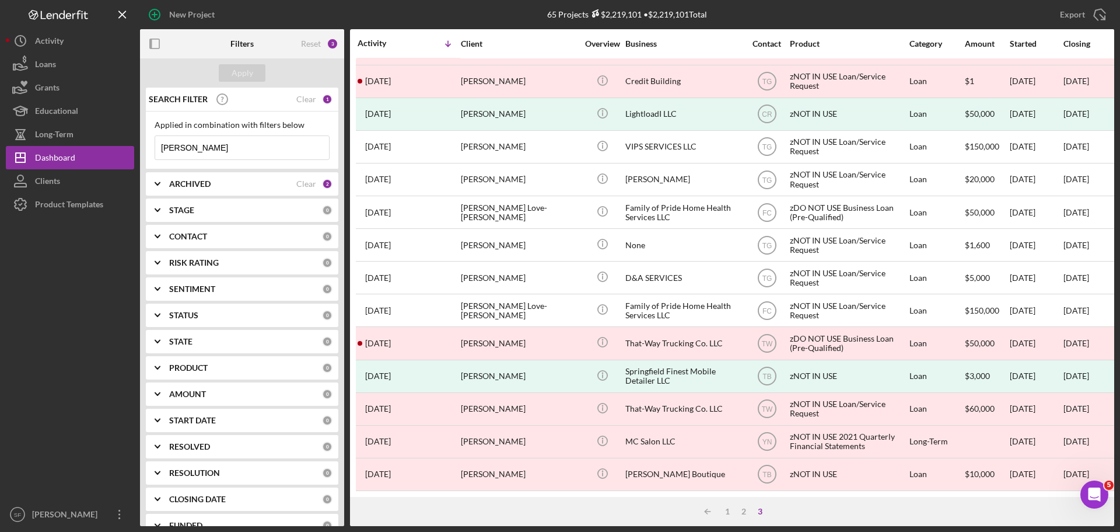
scroll to position [0, 0]
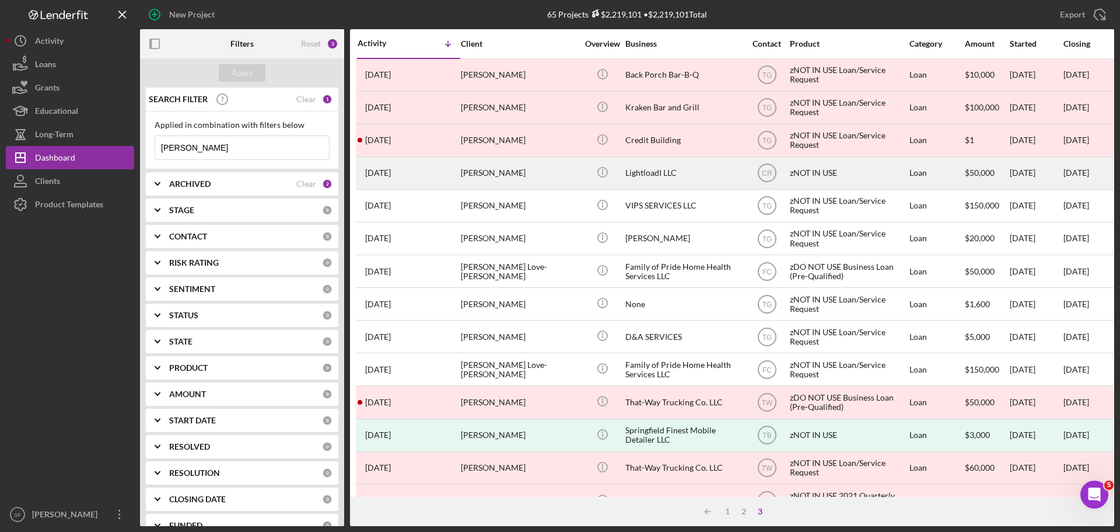
click at [510, 172] on div "[PERSON_NAME]" at bounding box center [519, 173] width 117 height 31
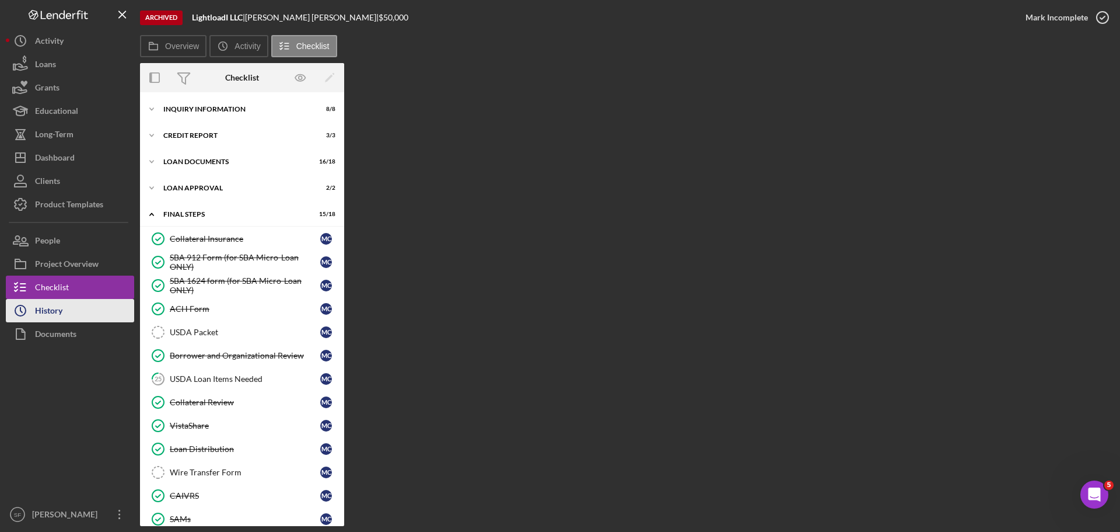
scroll to position [159, 0]
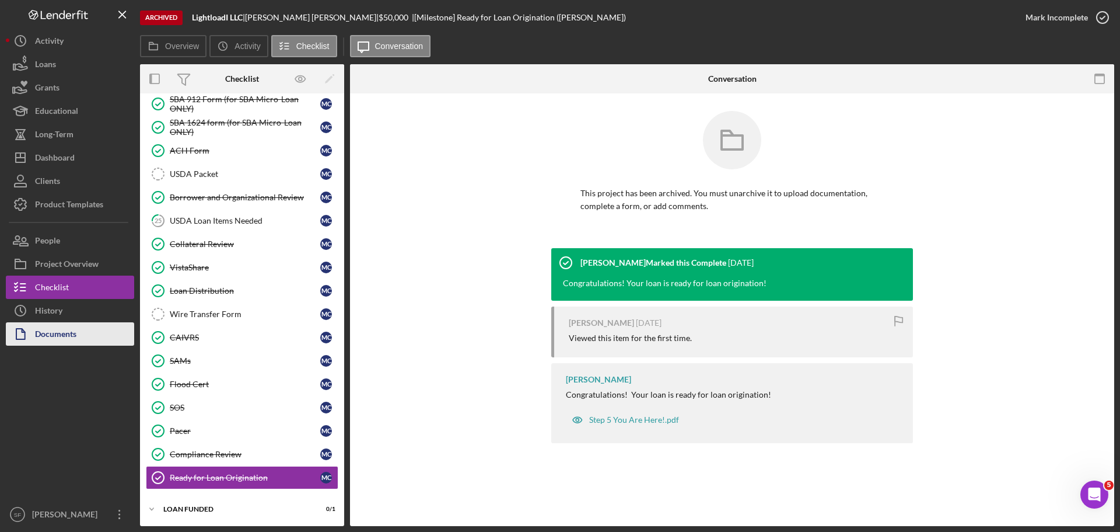
click at [62, 337] on div "Documents" at bounding box center [55, 335] width 41 height 26
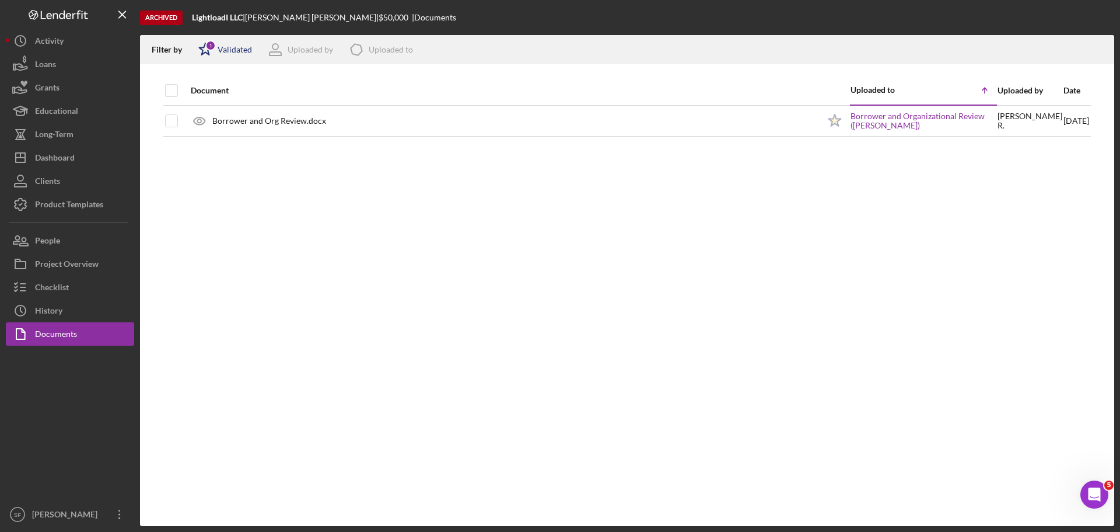
click at [223, 52] on div "Validated" at bounding box center [235, 49] width 34 height 9
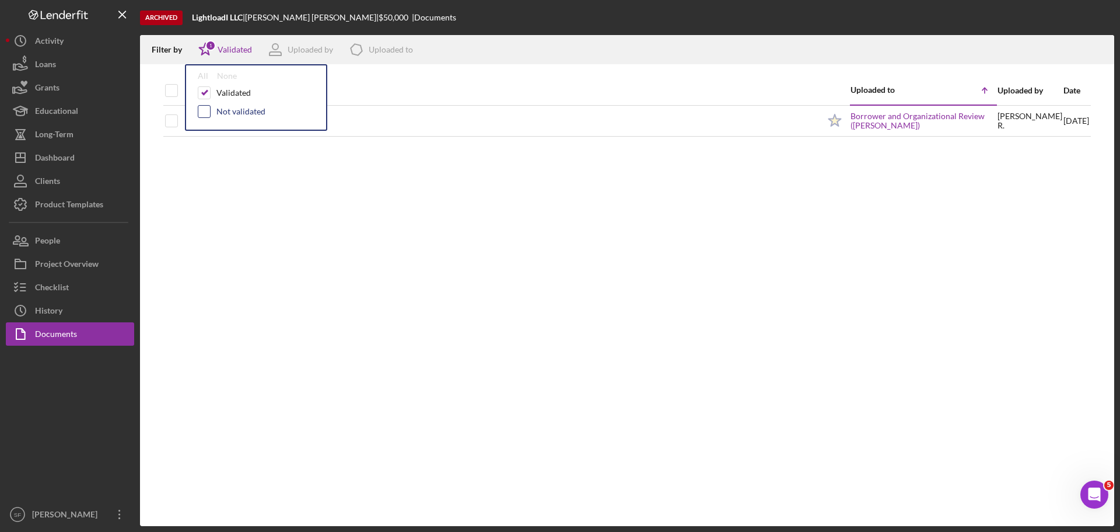
click at [207, 109] on input "checkbox" at bounding box center [204, 112] width 12 height 12
checkbox input "true"
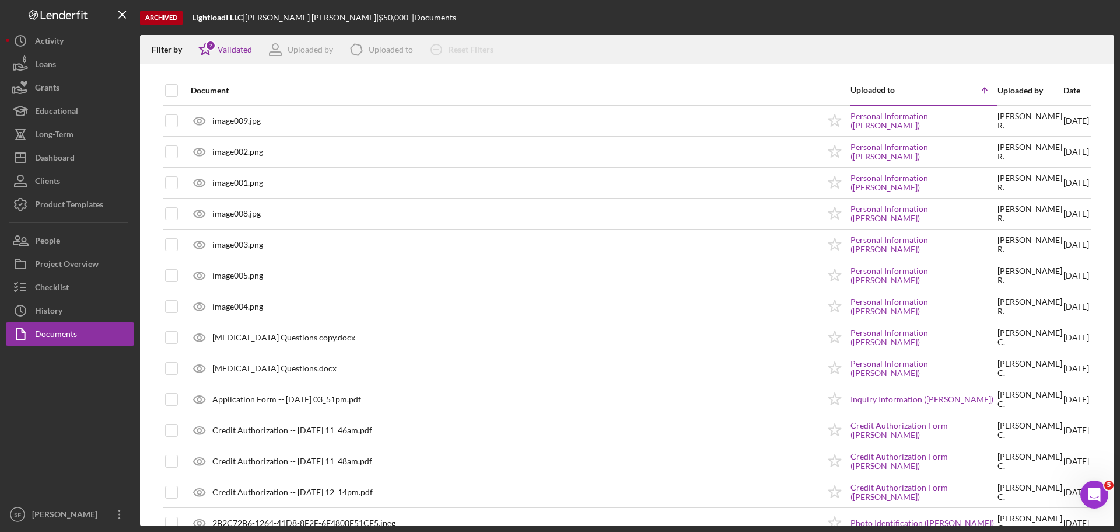
click at [552, 18] on div "Archived LightloadI LLC | [PERSON_NAME] | $50,000 | Documents" at bounding box center [627, 17] width 974 height 35
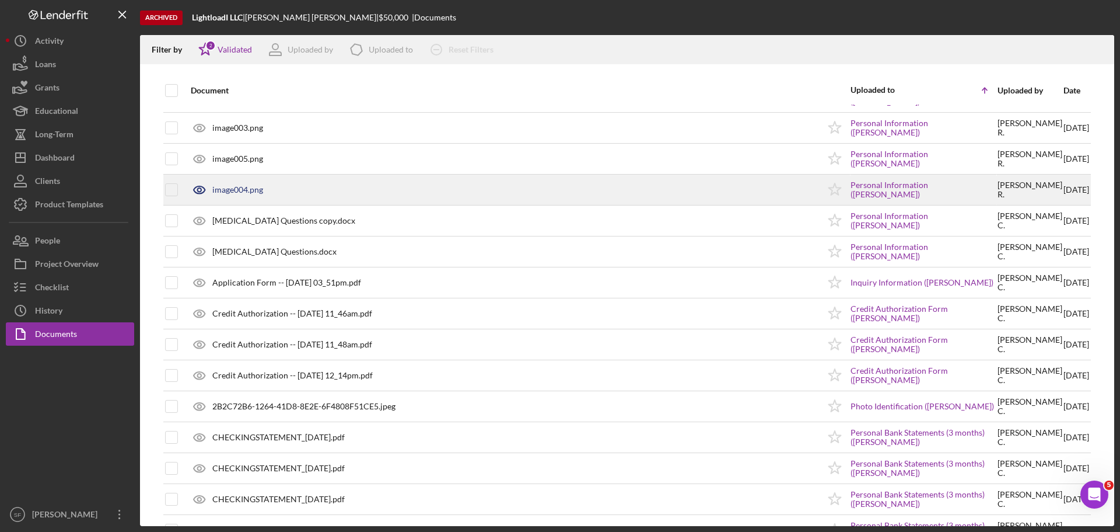
scroll to position [175, 0]
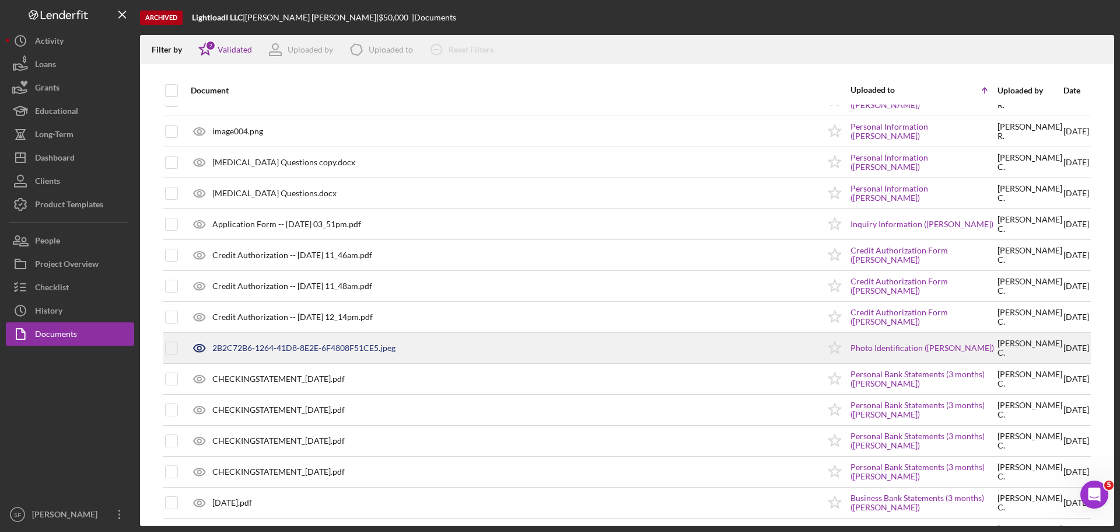
click at [243, 344] on div "2B2C72B6-1264-41D8-8E2E-6F4808F51CE5.jpeg" at bounding box center [303, 347] width 183 height 9
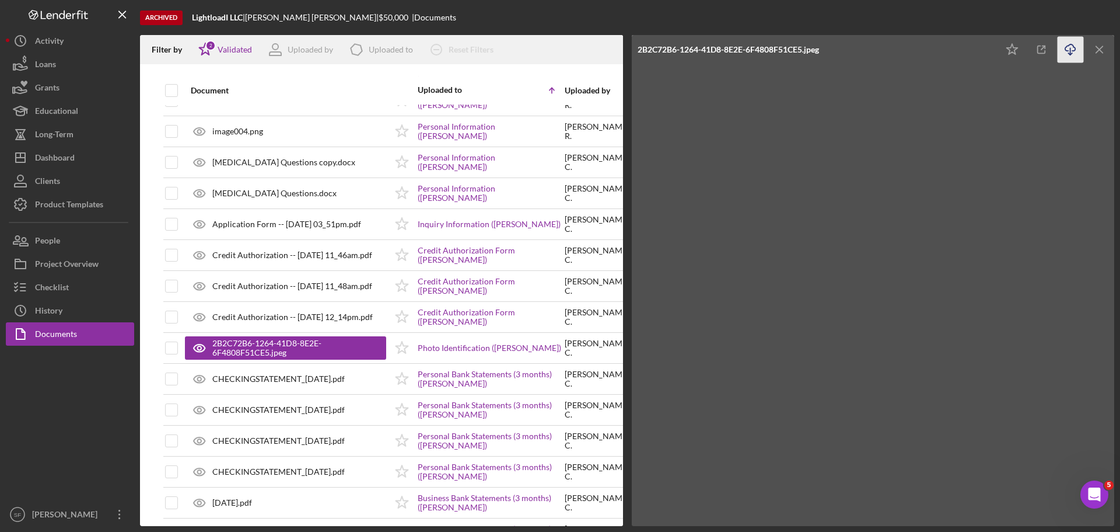
click at [1068, 51] on icon "button" at bounding box center [1070, 47] width 10 height 6
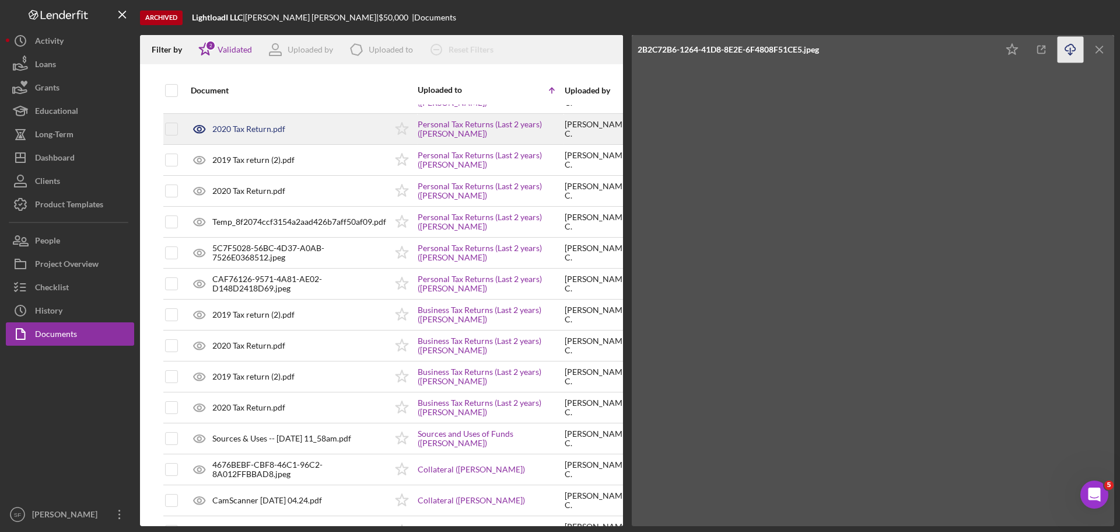
scroll to position [1225, 0]
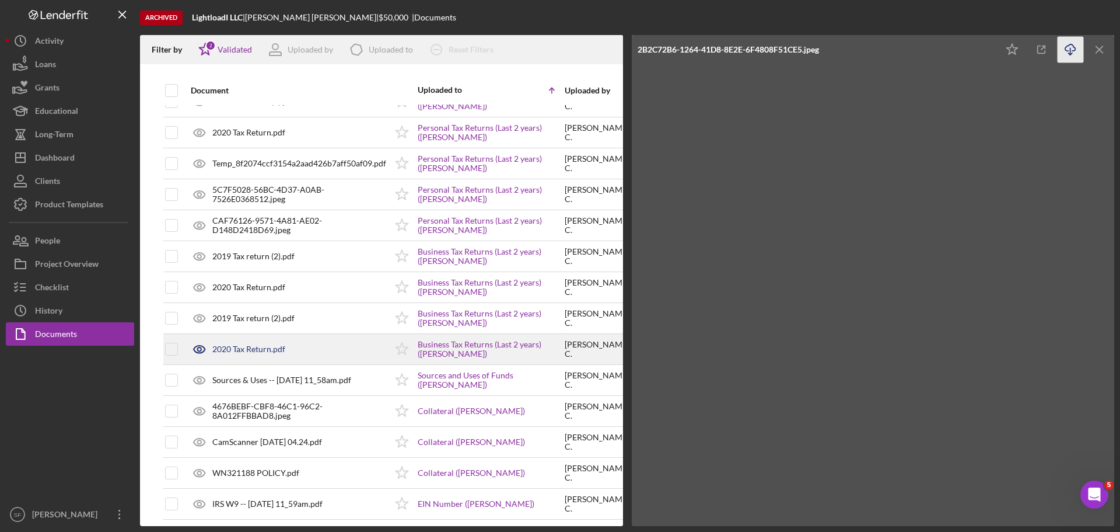
click at [249, 346] on div "2020 Tax Return.pdf" at bounding box center [248, 348] width 73 height 9
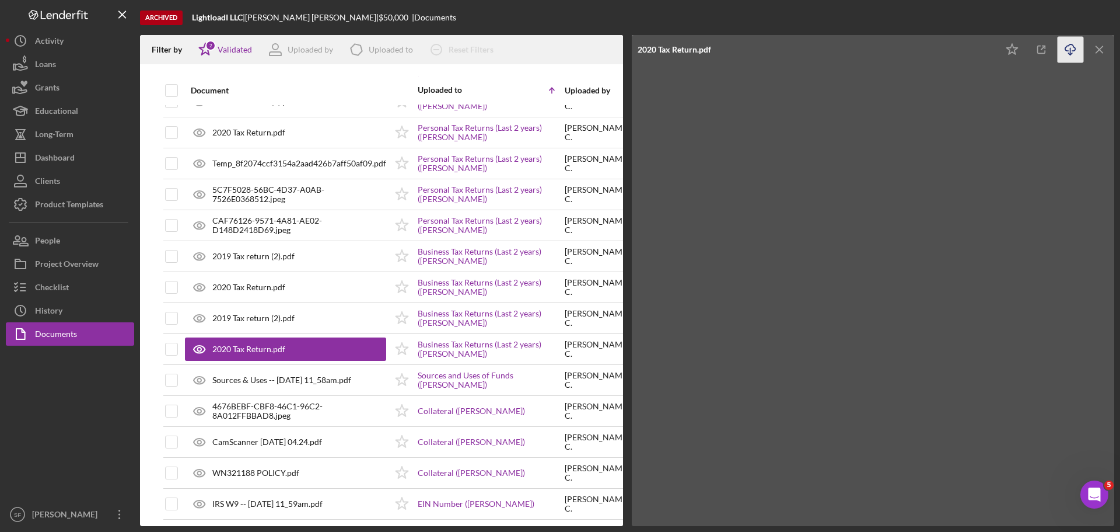
click at [1065, 49] on icon "button" at bounding box center [1070, 47] width 10 height 6
click at [57, 159] on div "Dashboard" at bounding box center [55, 159] width 40 height 26
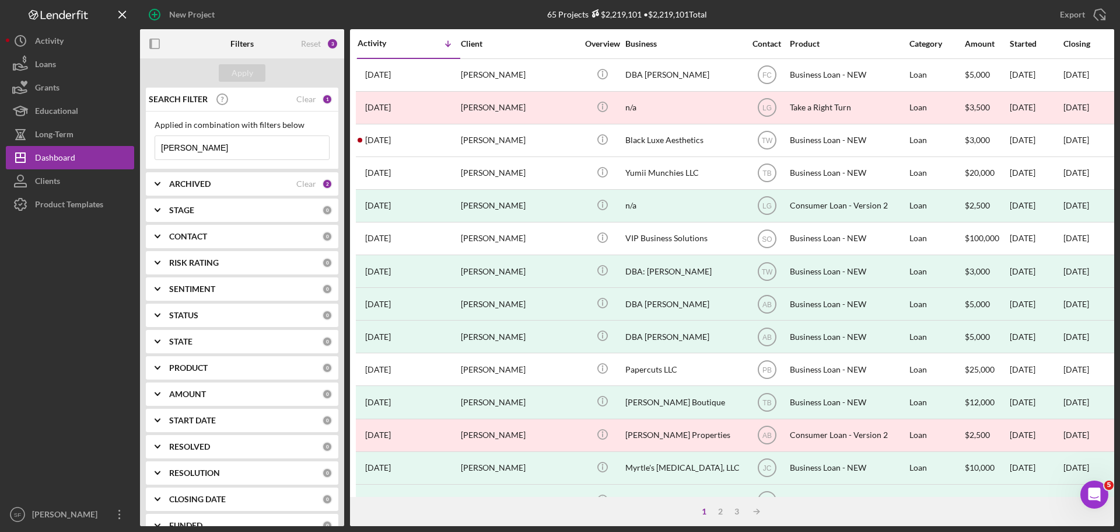
drag, startPoint x: 188, startPoint y: 150, endPoint x: 159, endPoint y: 141, distance: 30.6
click at [159, 141] on input "[PERSON_NAME]" at bounding box center [242, 147] width 174 height 23
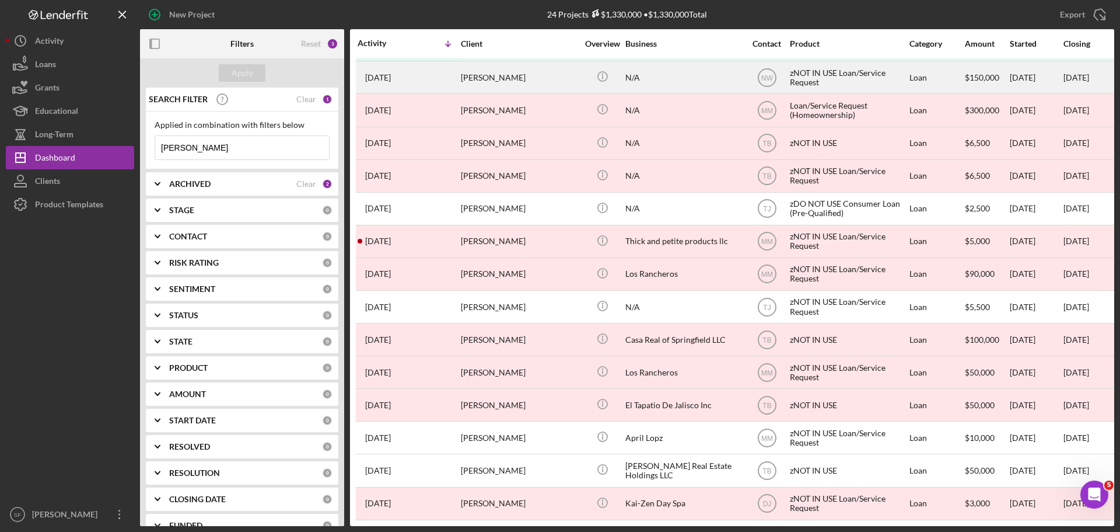
scroll to position [333, 0]
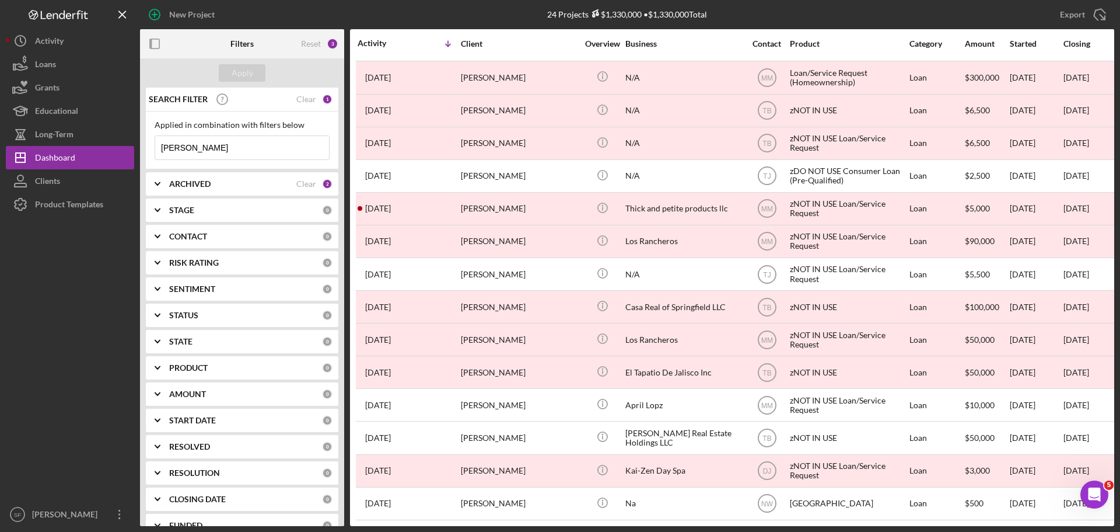
type input "[PERSON_NAME]"
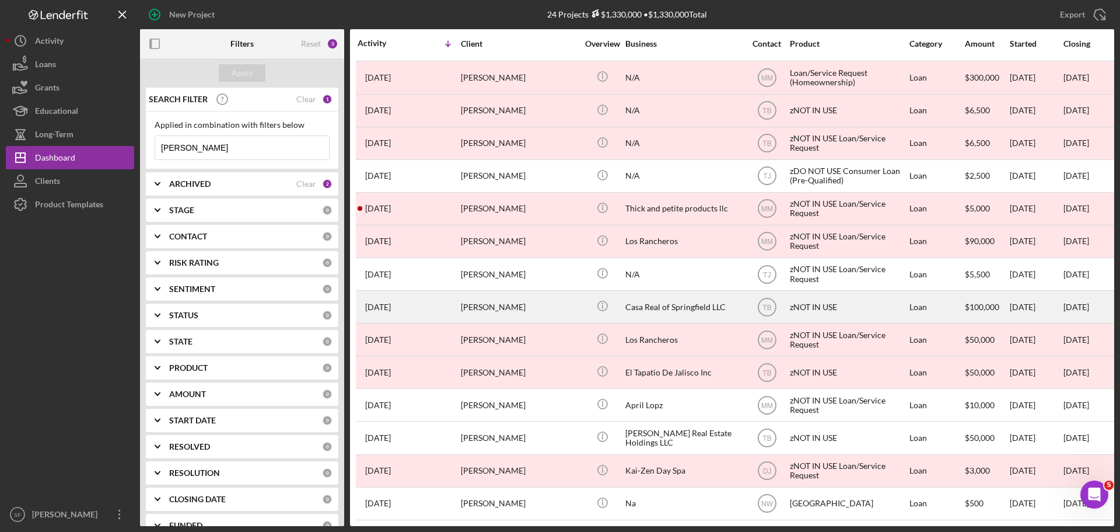
click at [453, 299] on div "[DATE] [PERSON_NAME]" at bounding box center [409, 306] width 102 height 31
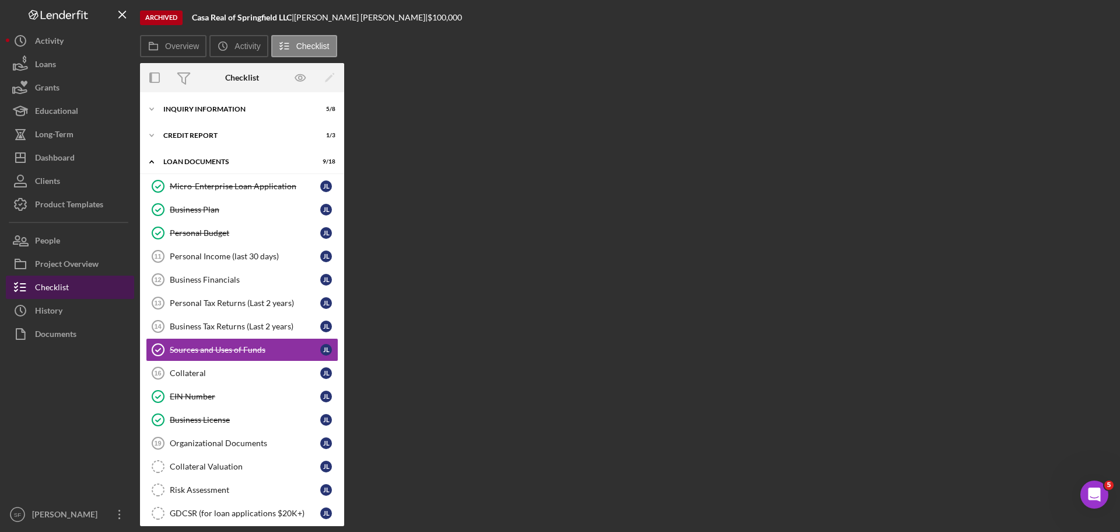
scroll to position [41, 0]
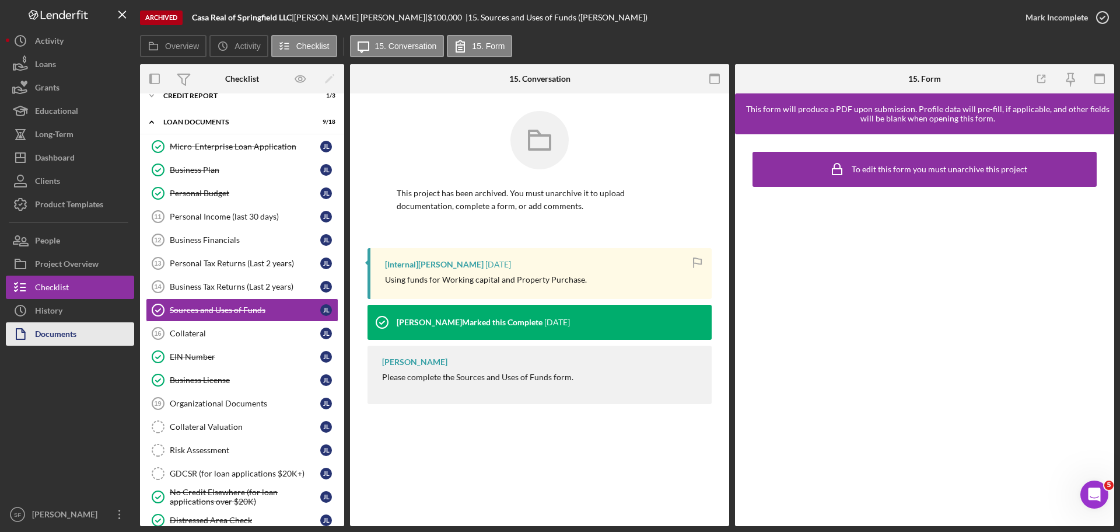
click at [61, 338] on div "Documents" at bounding box center [55, 335] width 41 height 26
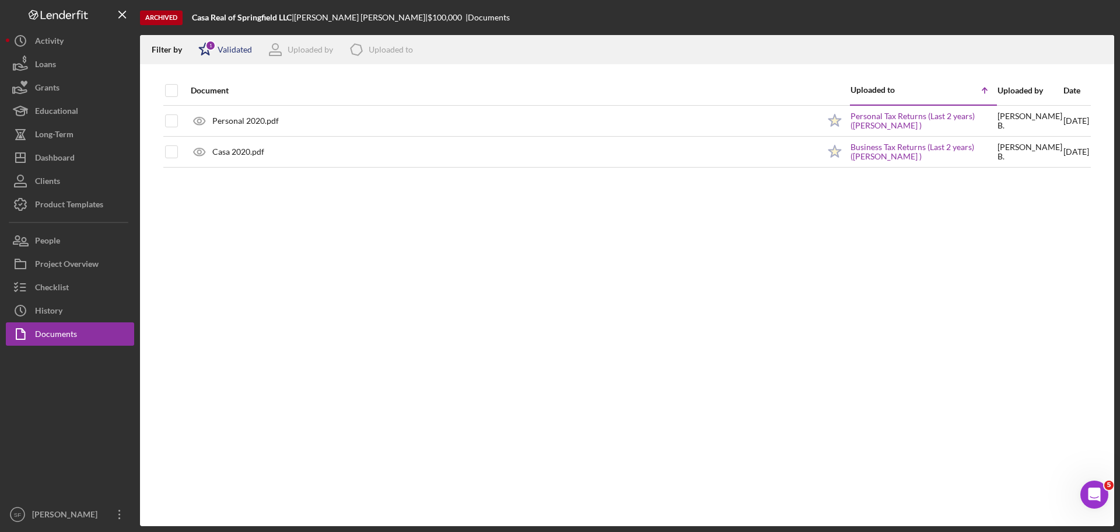
click at [209, 47] on div "1" at bounding box center [210, 45] width 11 height 11
click at [207, 104] on div "Validated Not validated" at bounding box center [256, 104] width 117 height 37
click at [205, 111] on input "checkbox" at bounding box center [204, 112] width 12 height 12
checkbox input "true"
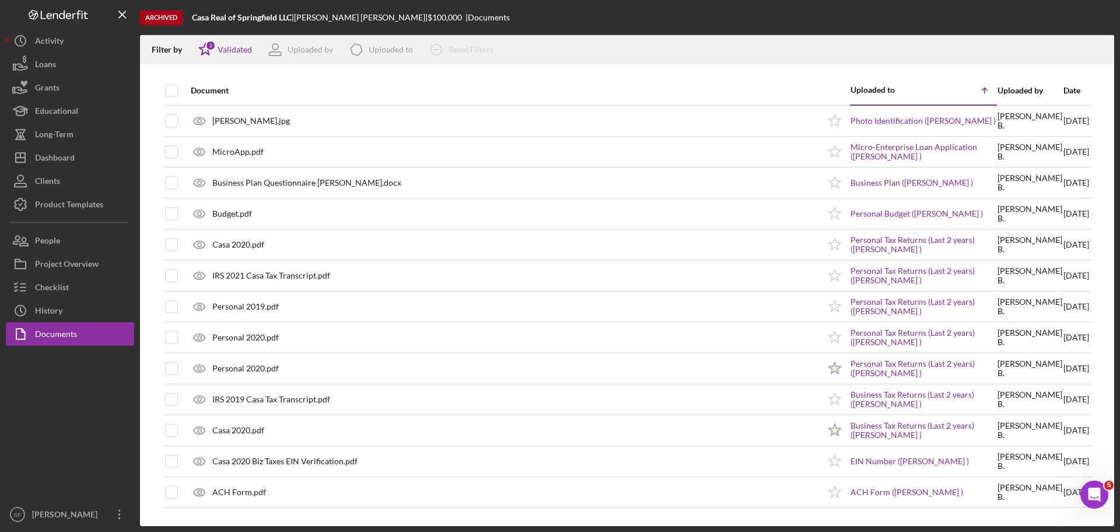
click at [599, 9] on div "Archived Casa Real of Springfield LLC | [PERSON_NAME] | $100,000 | Documents" at bounding box center [627, 17] width 974 height 35
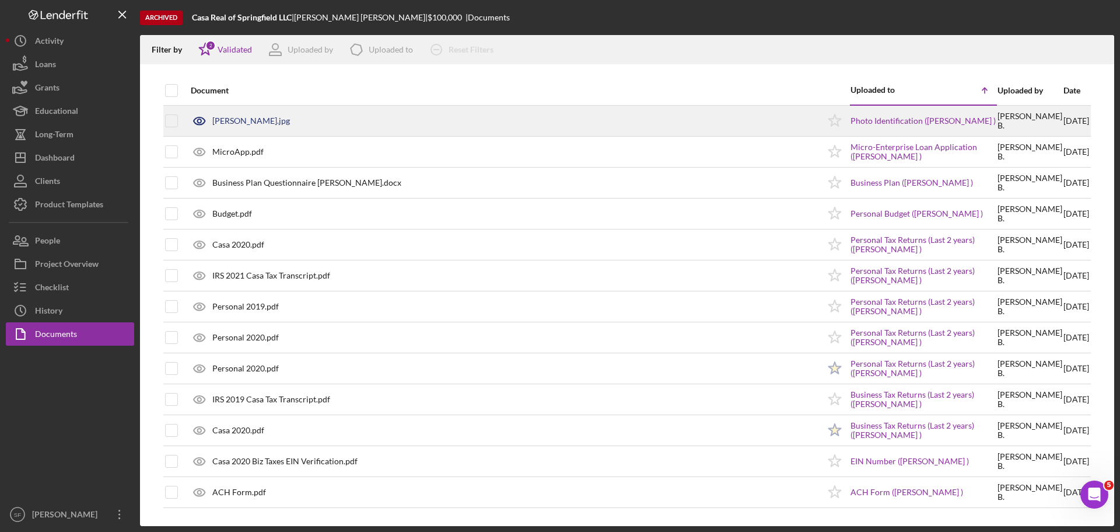
click at [230, 121] on div "[PERSON_NAME].jpg" at bounding box center [251, 120] width 78 height 9
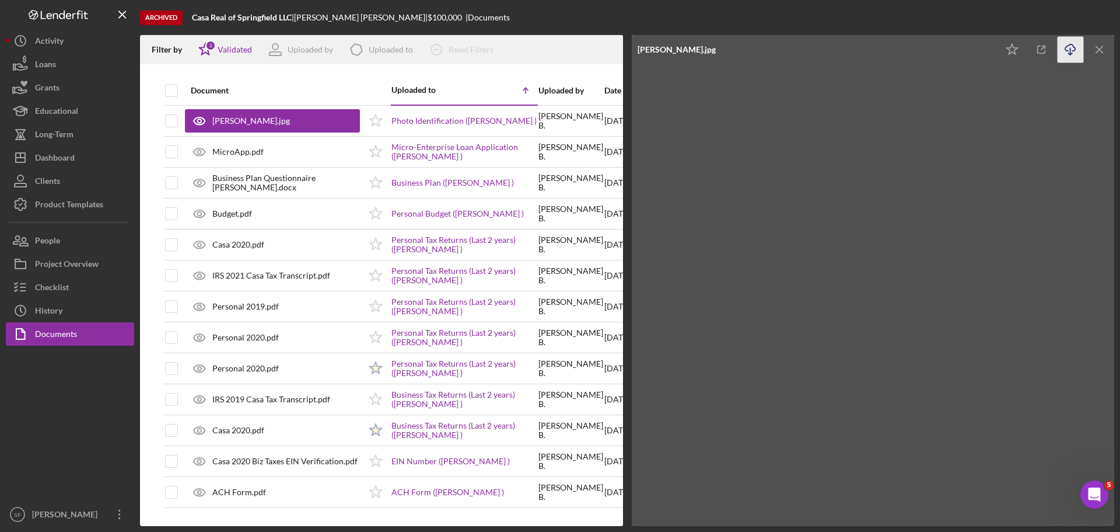
click at [1068, 46] on icon "button" at bounding box center [1070, 47] width 10 height 6
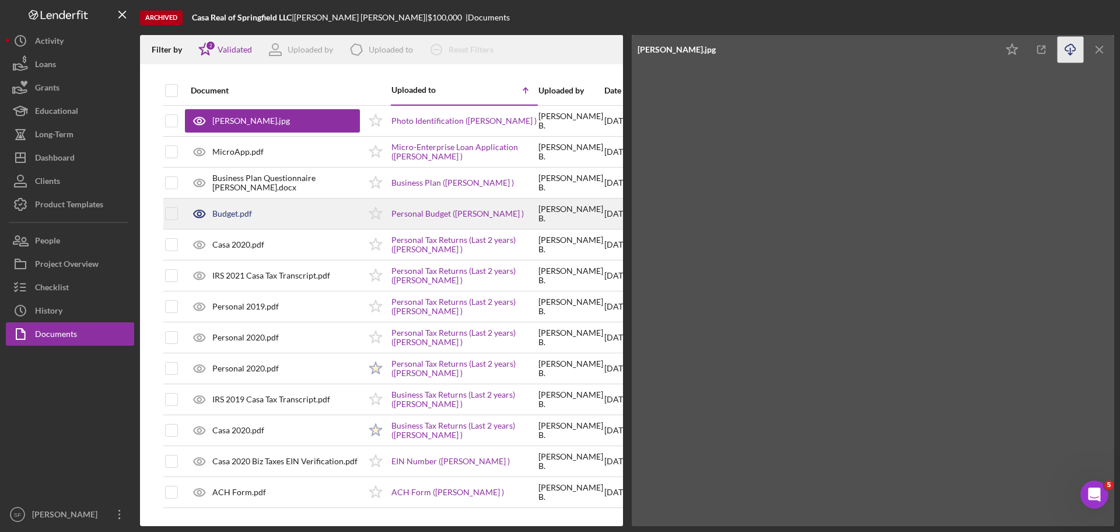
scroll to position [2, 0]
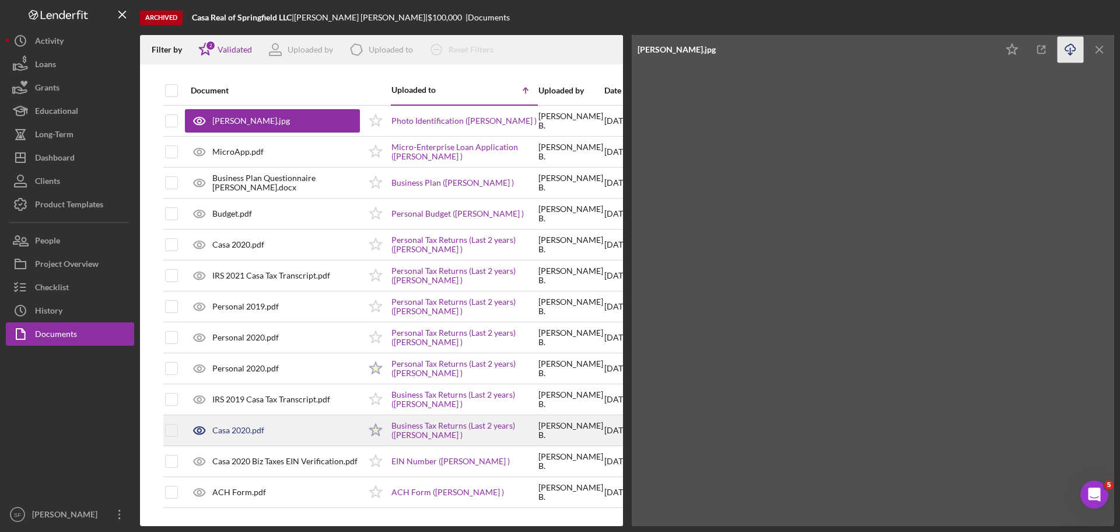
click at [244, 420] on div "Casa 2020.pdf" at bounding box center [272, 429] width 175 height 29
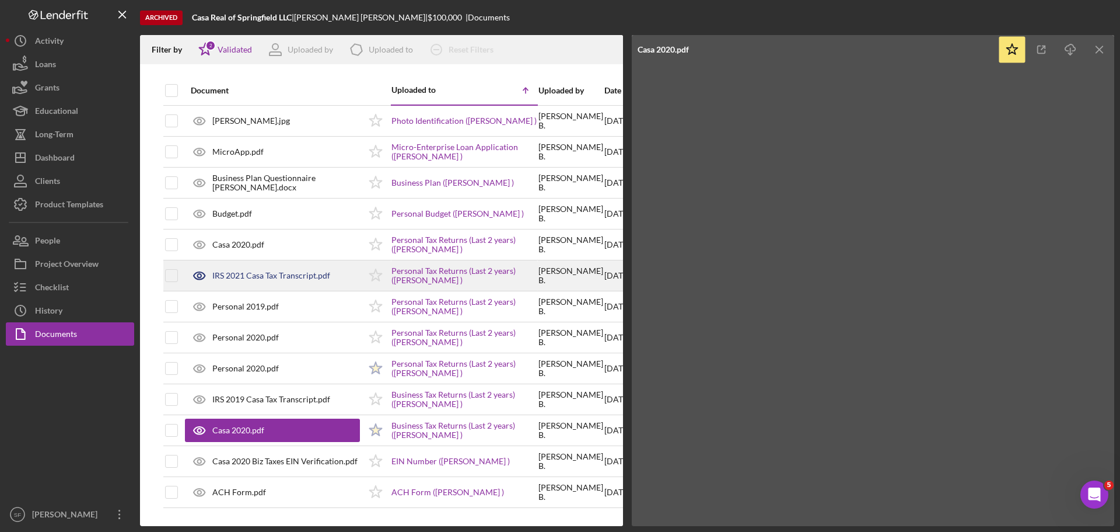
click at [247, 276] on div "IRS 2021 Casa Tax Transcript.pdf" at bounding box center [271, 275] width 118 height 9
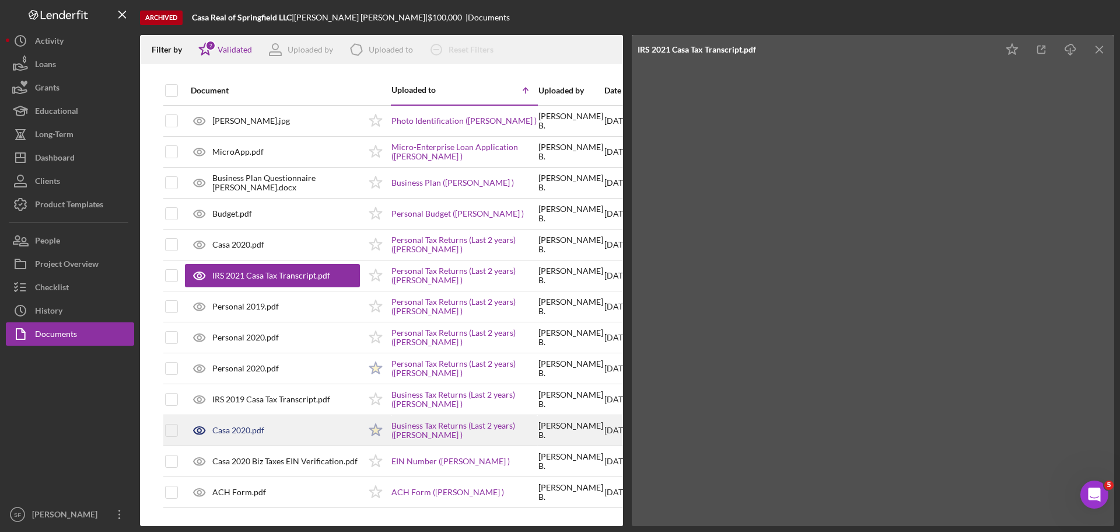
click at [247, 425] on div "Casa 2020.pdf" at bounding box center [238, 429] width 52 height 9
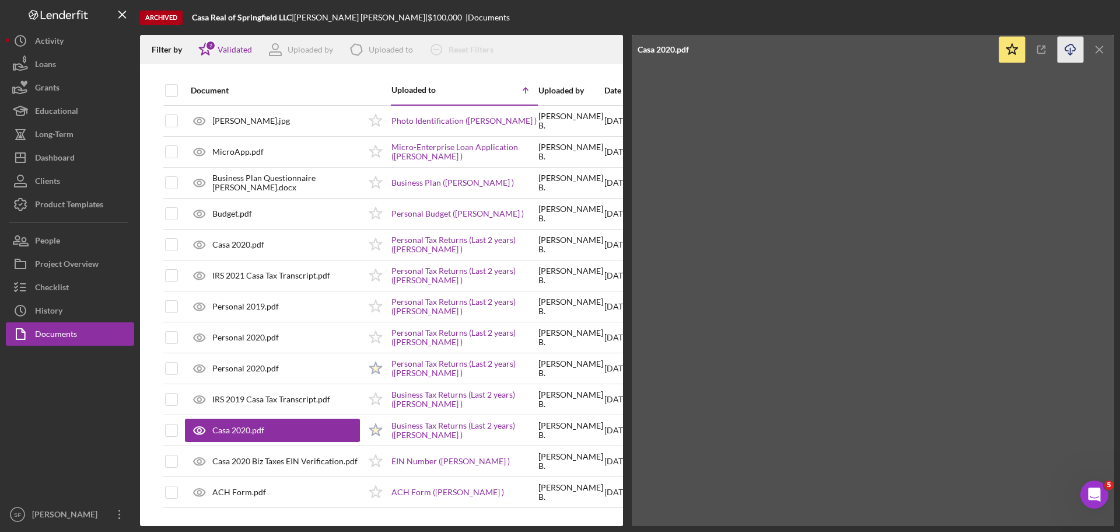
click at [1068, 50] on icon "Icon/Download" at bounding box center [1071, 50] width 26 height 26
click at [44, 152] on div "Dashboard" at bounding box center [55, 159] width 40 height 26
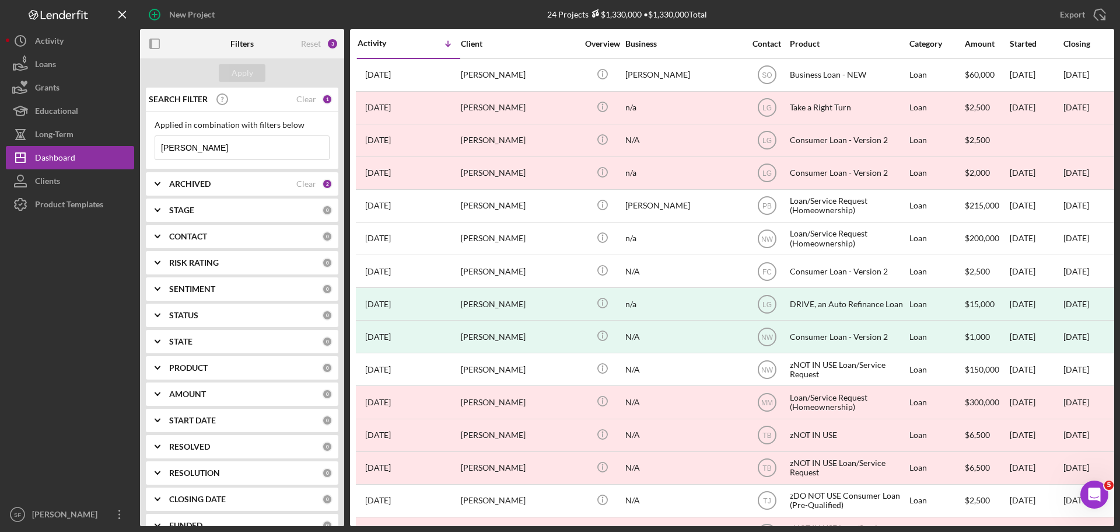
drag, startPoint x: 175, startPoint y: 146, endPoint x: 155, endPoint y: 152, distance: 21.1
click at [156, 150] on input "[PERSON_NAME]" at bounding box center [242, 147] width 174 height 23
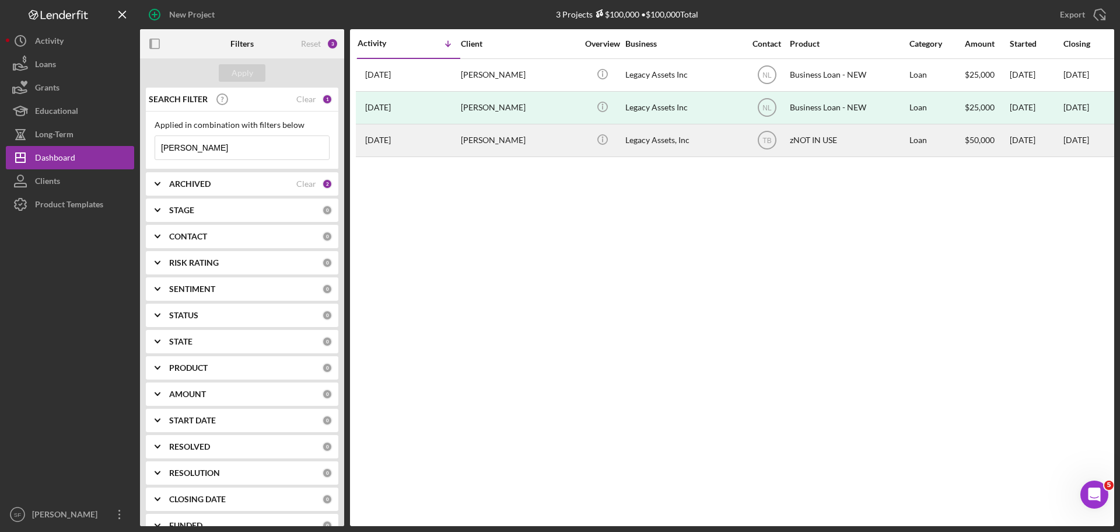
type input "[PERSON_NAME]"
click at [483, 142] on div "[PERSON_NAME]" at bounding box center [519, 140] width 117 height 31
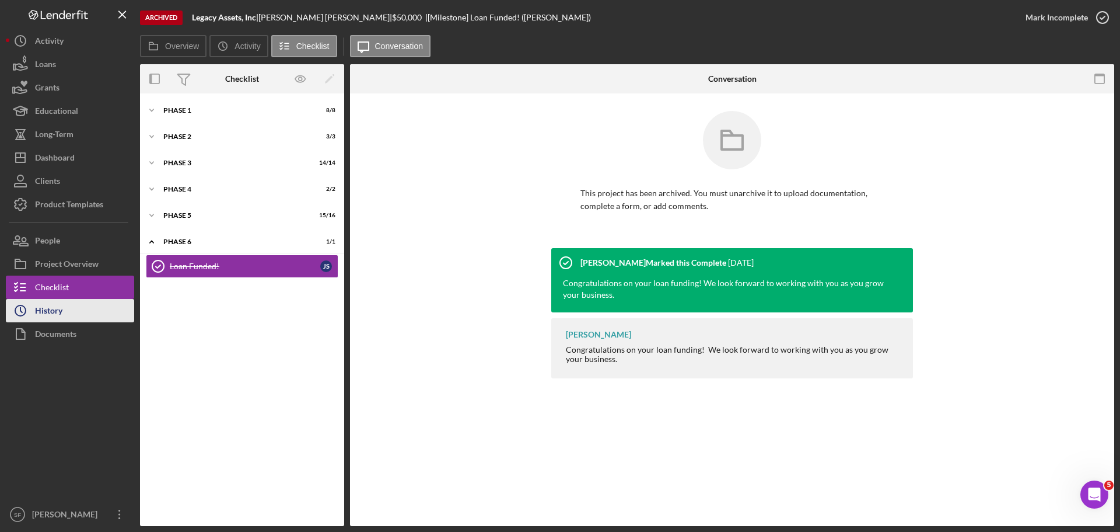
click at [50, 311] on div "History" at bounding box center [48, 312] width 27 height 26
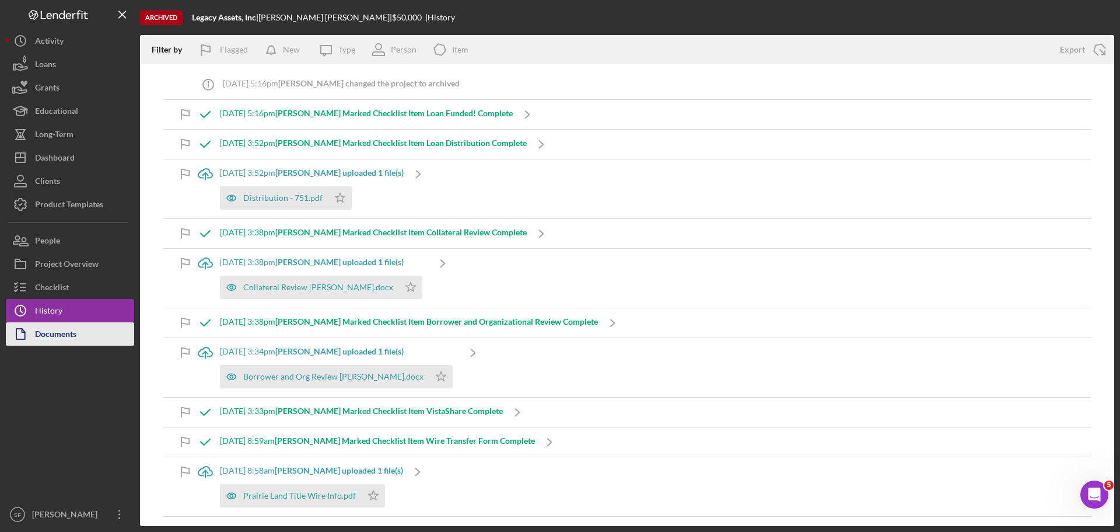
click at [51, 330] on div "Documents" at bounding box center [55, 335] width 41 height 26
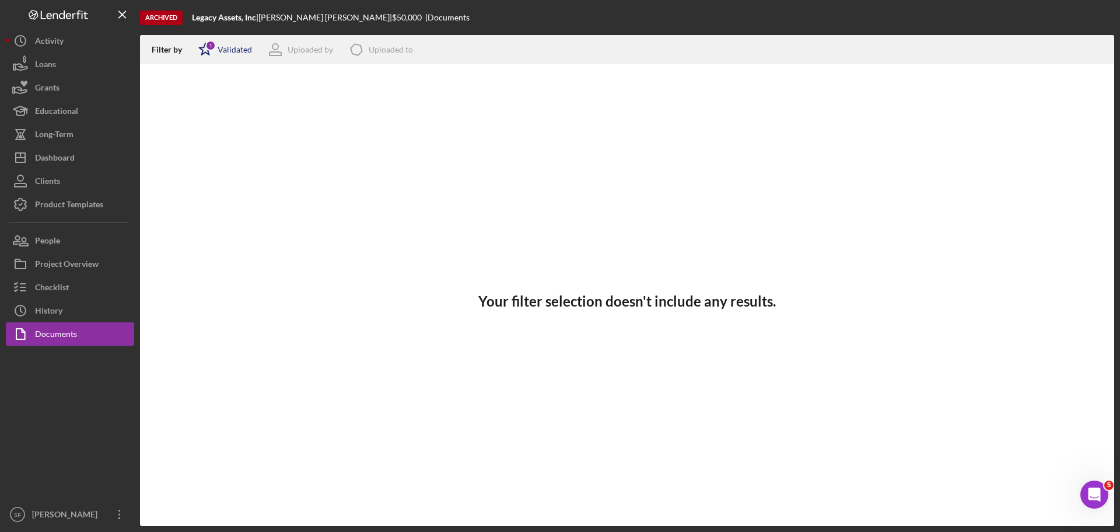
click at [209, 53] on polygon at bounding box center [206, 49] width 12 height 12
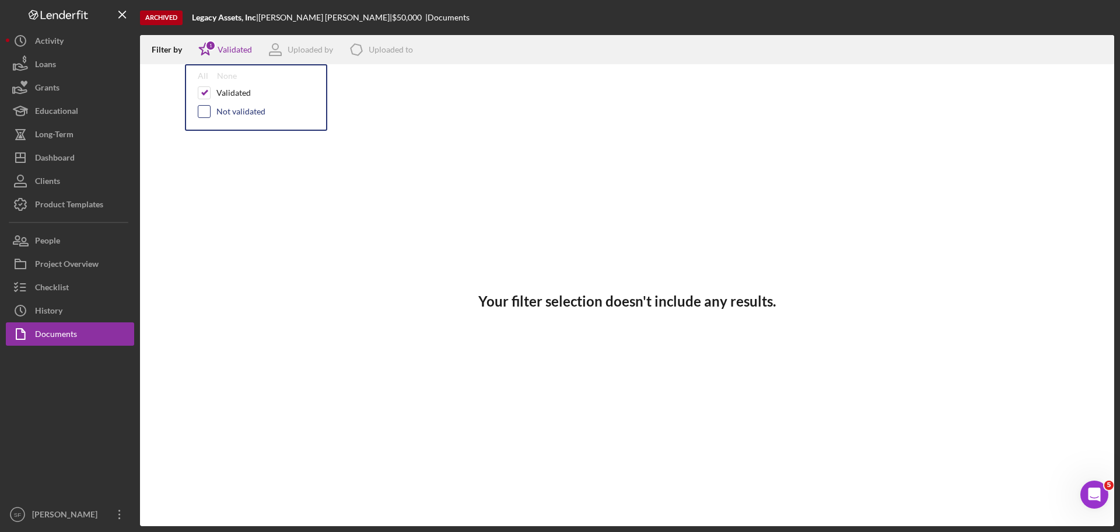
click at [204, 108] on input "checkbox" at bounding box center [204, 112] width 12 height 12
checkbox input "true"
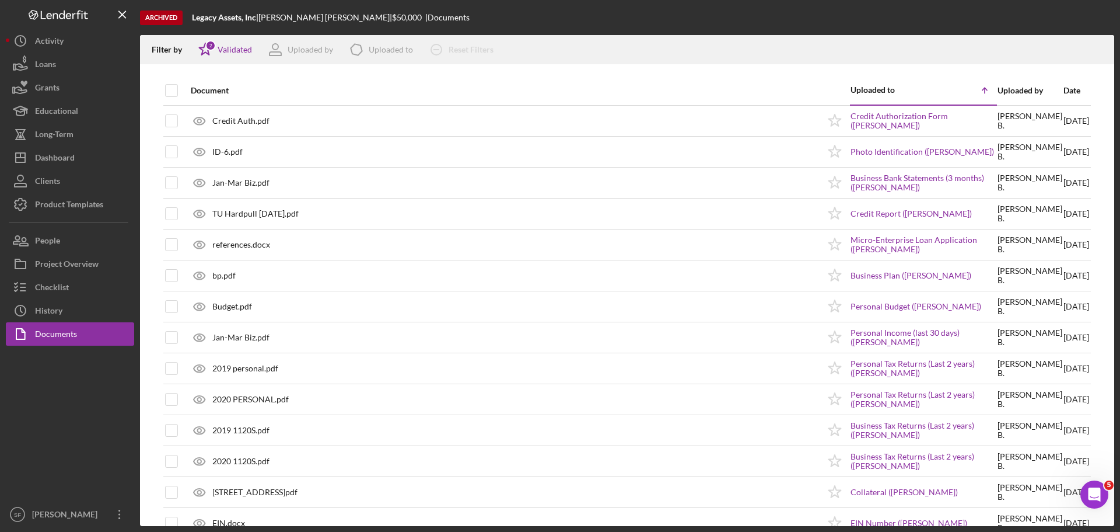
click at [490, 26] on div "Archived Legacy Assets, Inc | [PERSON_NAME] | $50,000 $50,000 | Documents" at bounding box center [627, 17] width 974 height 35
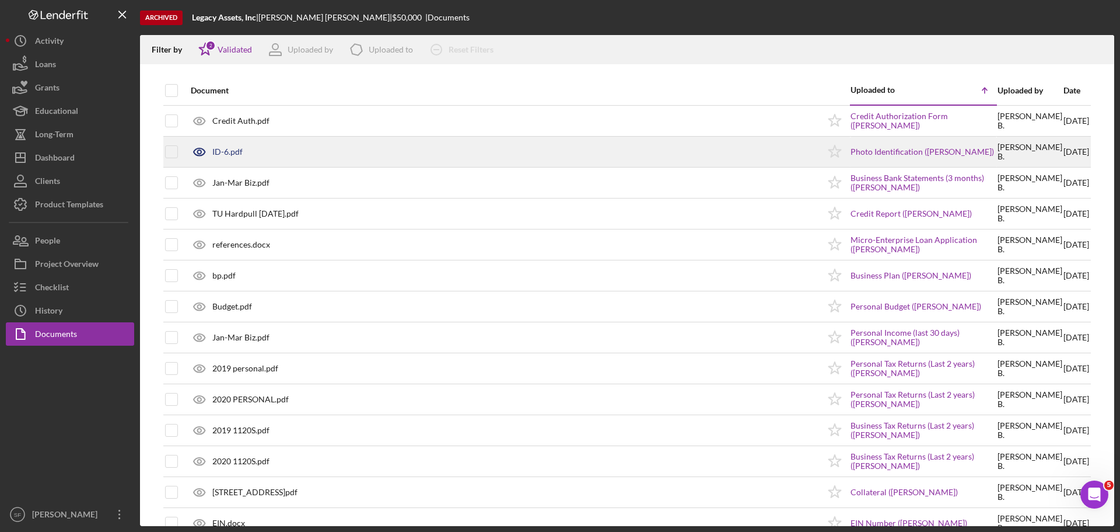
click at [222, 152] on div "ID-6.pdf" at bounding box center [227, 151] width 30 height 9
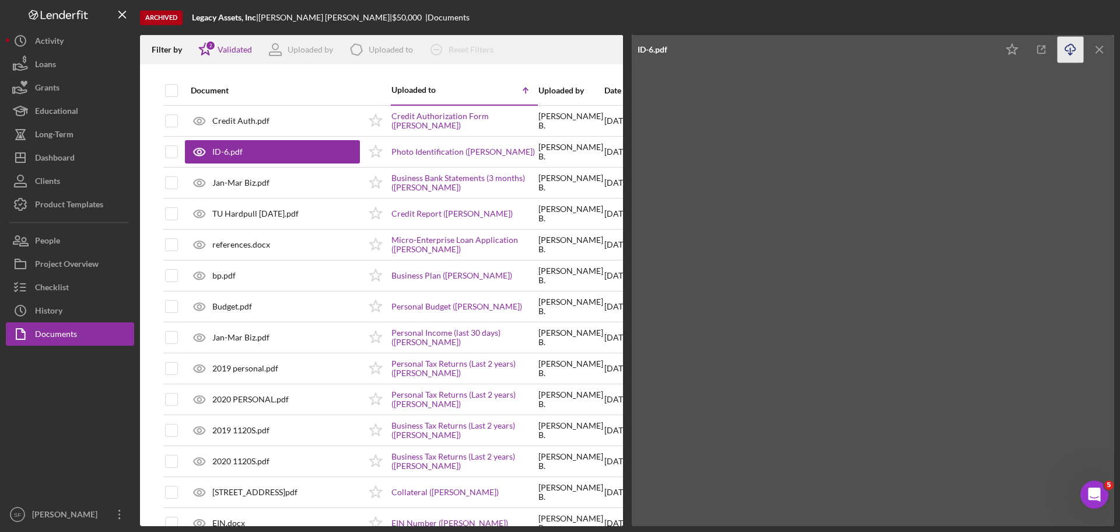
click at [1066, 54] on icon "Icon/Download" at bounding box center [1071, 50] width 26 height 26
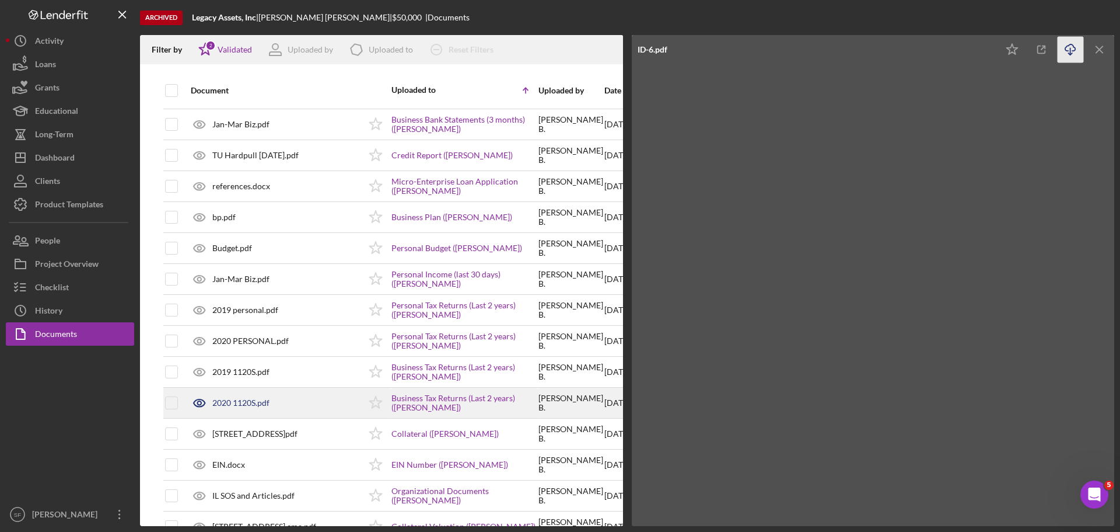
click at [235, 395] on div "2020 1120S.pdf" at bounding box center [272, 402] width 175 height 29
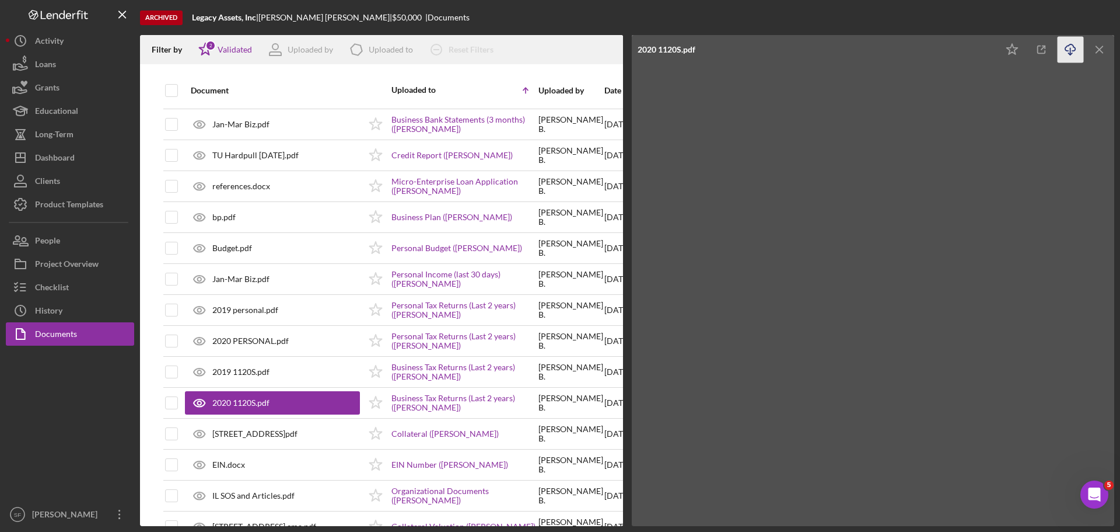
click at [1068, 47] on icon "Icon/Download" at bounding box center [1071, 50] width 26 height 26
click at [50, 159] on div "Dashboard" at bounding box center [55, 159] width 40 height 26
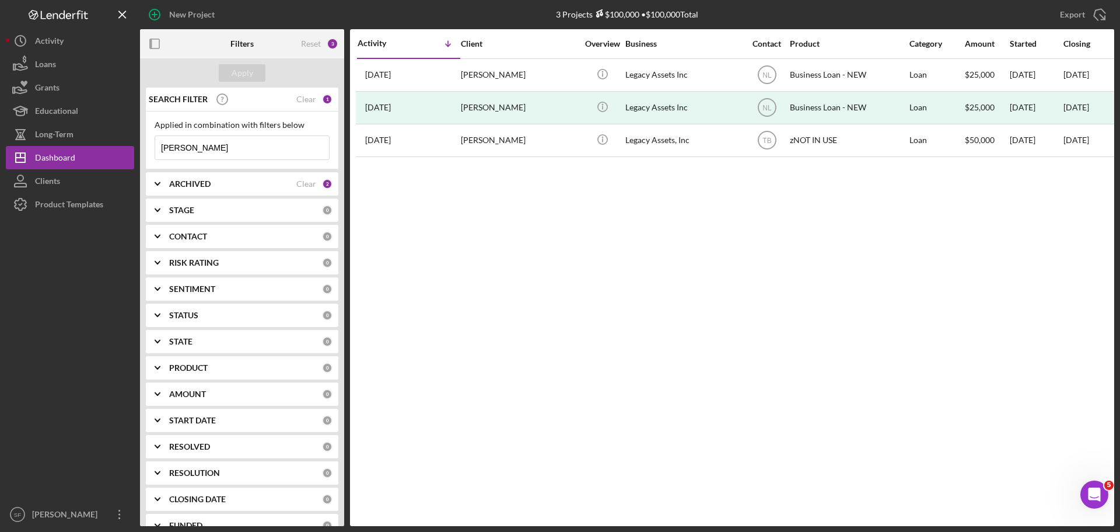
drag, startPoint x: 193, startPoint y: 156, endPoint x: 149, endPoint y: 151, distance: 44.7
click at [149, 151] on div "Applied in combination with filters below [PERSON_NAME] Icon/Menu Close" at bounding box center [242, 140] width 193 height 58
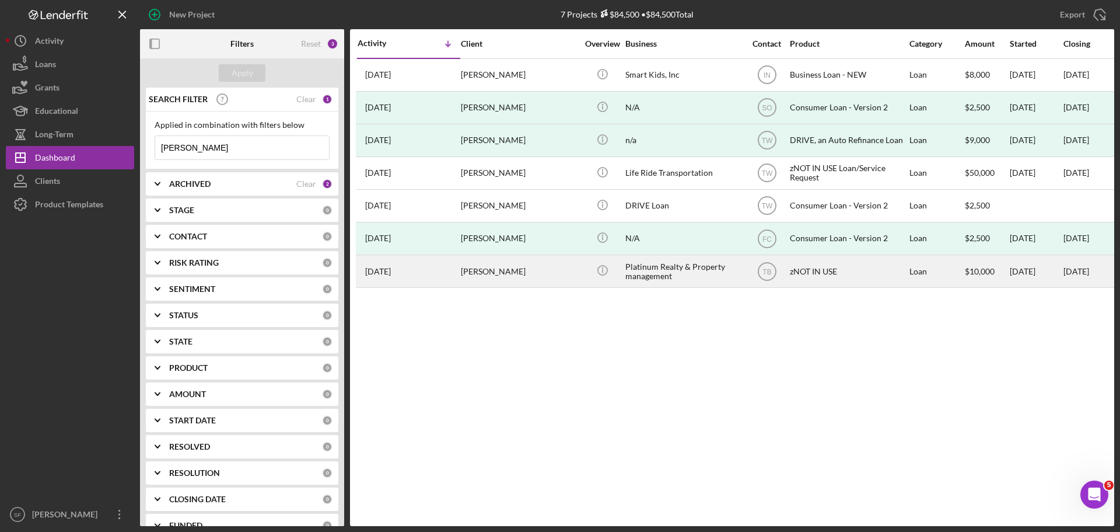
type input "[PERSON_NAME]"
click at [474, 273] on div "[PERSON_NAME]" at bounding box center [519, 271] width 117 height 31
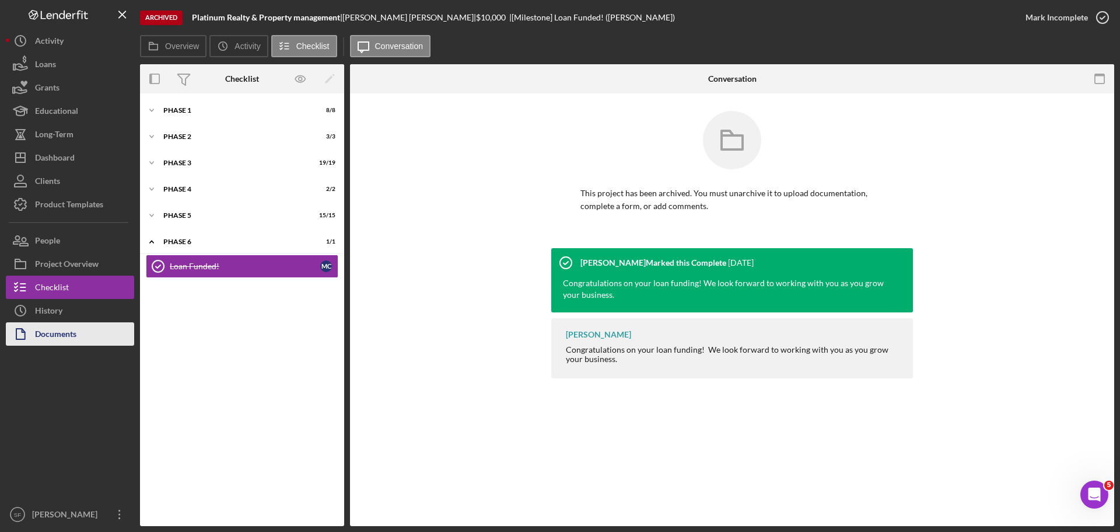
click at [48, 330] on div "Documents" at bounding box center [55, 335] width 41 height 26
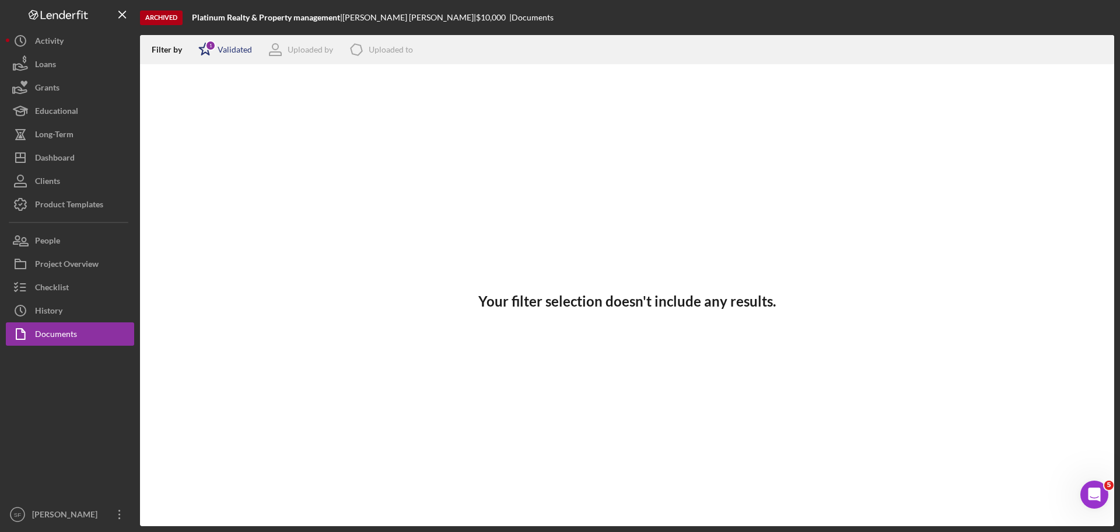
click at [206, 51] on icon "Icon/Star" at bounding box center [205, 49] width 29 height 29
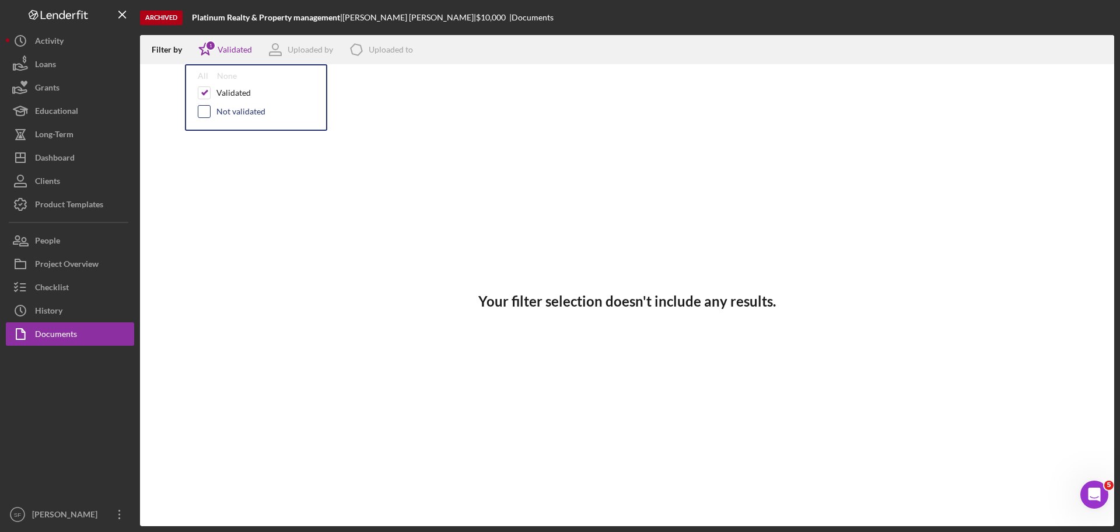
click at [204, 117] on input "checkbox" at bounding box center [204, 112] width 12 height 12
checkbox input "true"
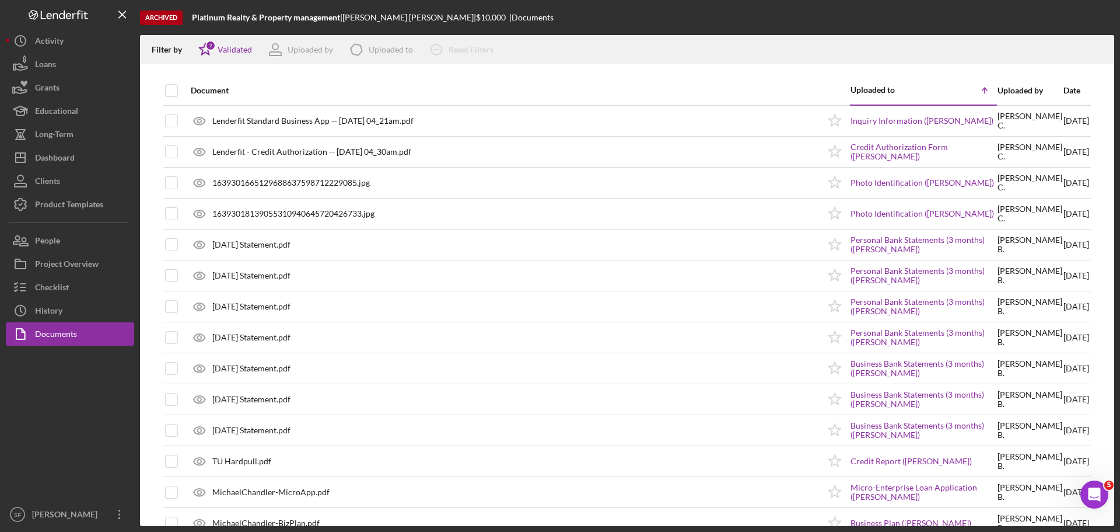
click at [679, 20] on div "Archived Platinum Realty & Property management | [PERSON_NAME] | $10,000 | Docu…" at bounding box center [627, 17] width 974 height 35
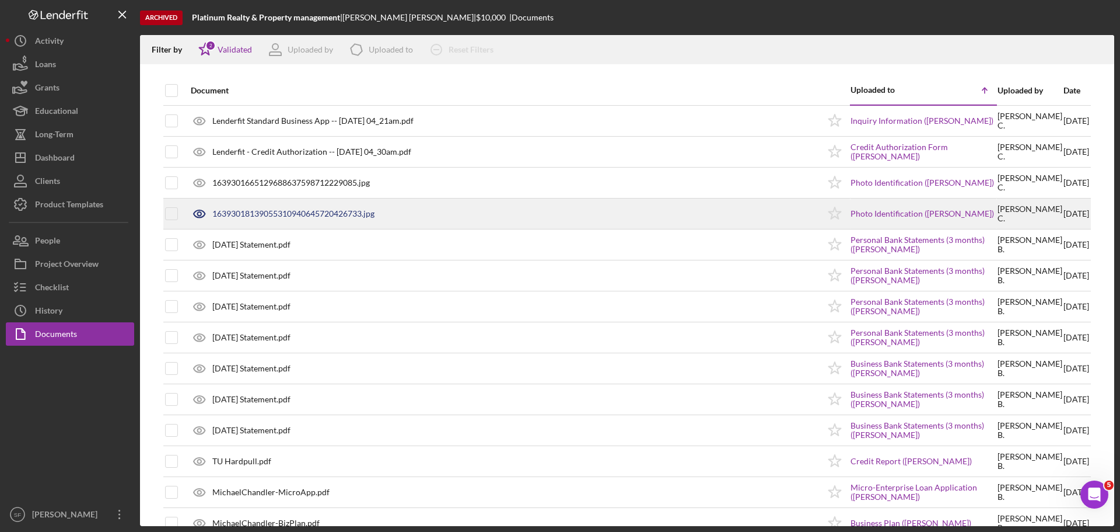
click at [245, 216] on div "16393018139055310940645720426733.jpg" at bounding box center [293, 213] width 162 height 9
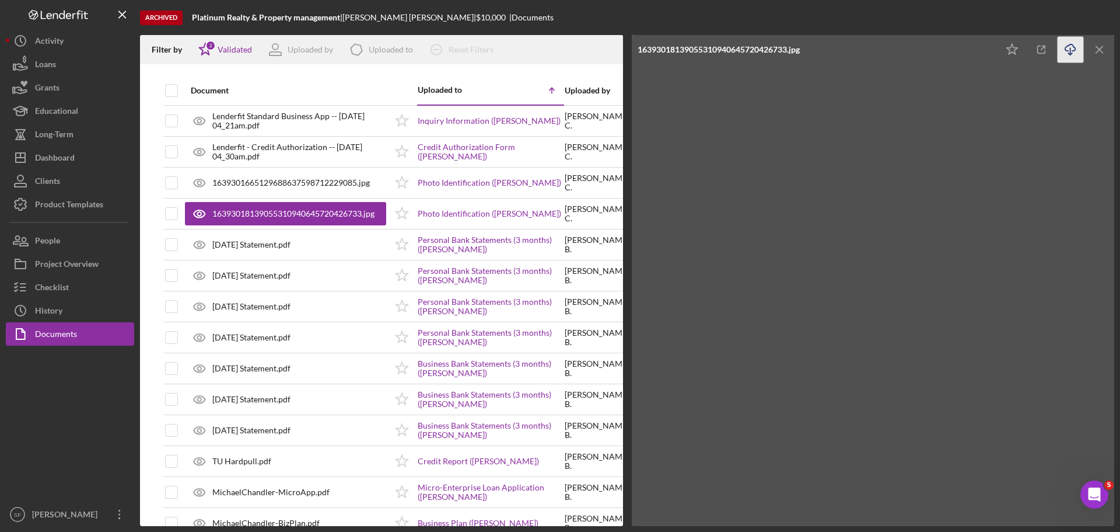
click at [1069, 47] on icon "Icon/Download" at bounding box center [1071, 50] width 26 height 26
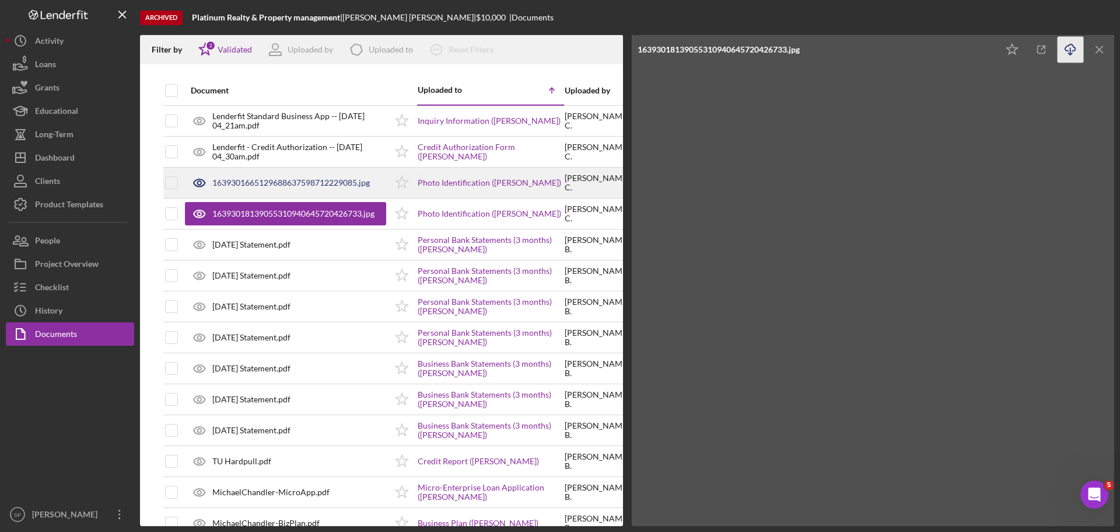
click at [324, 180] on div "1639301665129688637598712229085.jpg" at bounding box center [291, 182] width 158 height 9
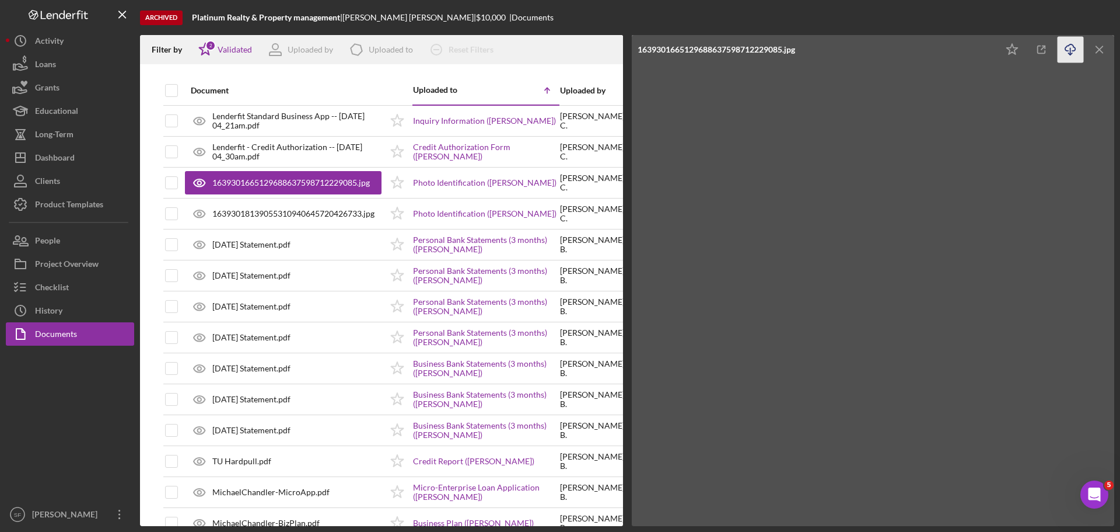
click at [1071, 54] on line "button" at bounding box center [1071, 51] width 0 height 6
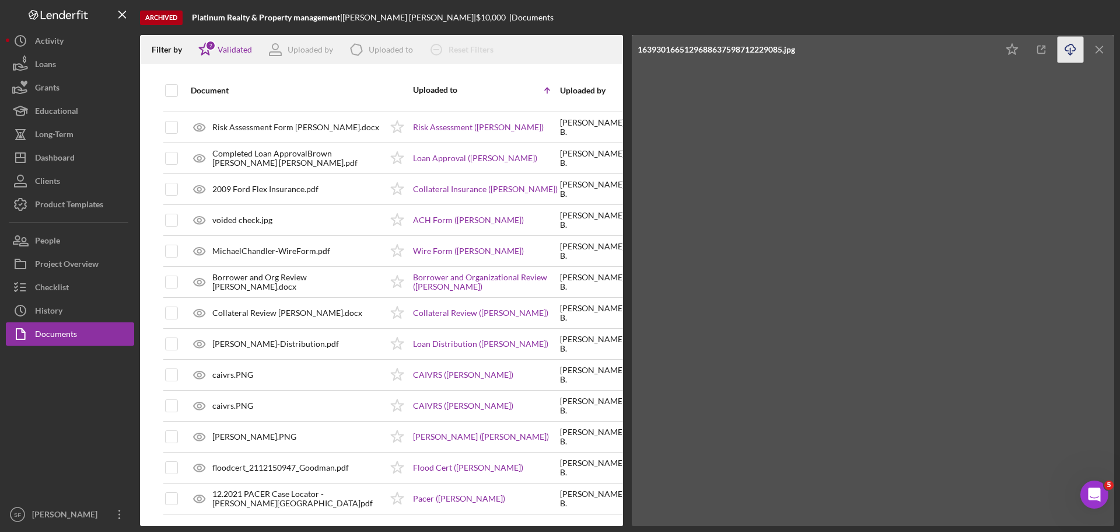
scroll to position [484, 0]
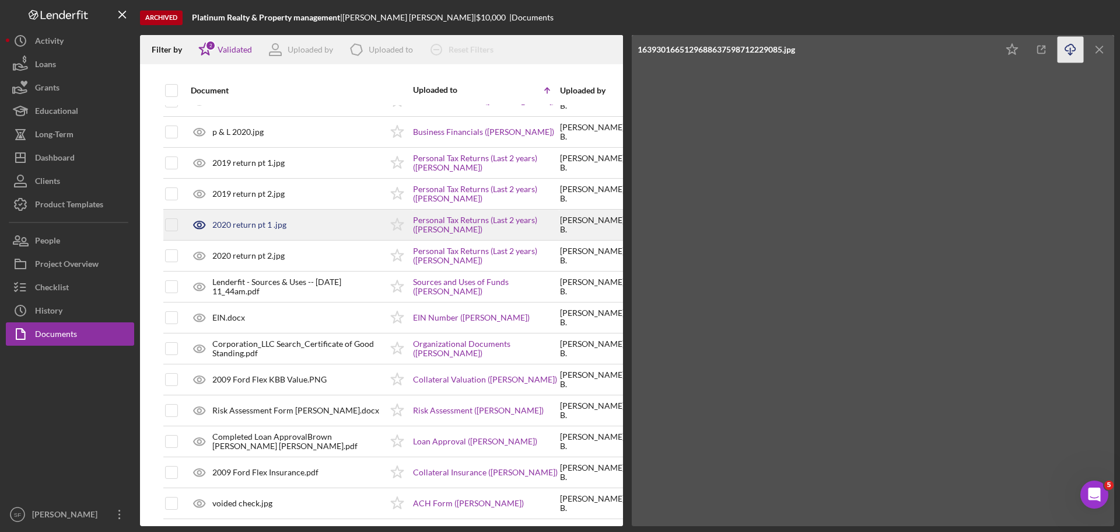
click at [250, 227] on div "2020 return pt 1 .jpg" at bounding box center [249, 224] width 74 height 9
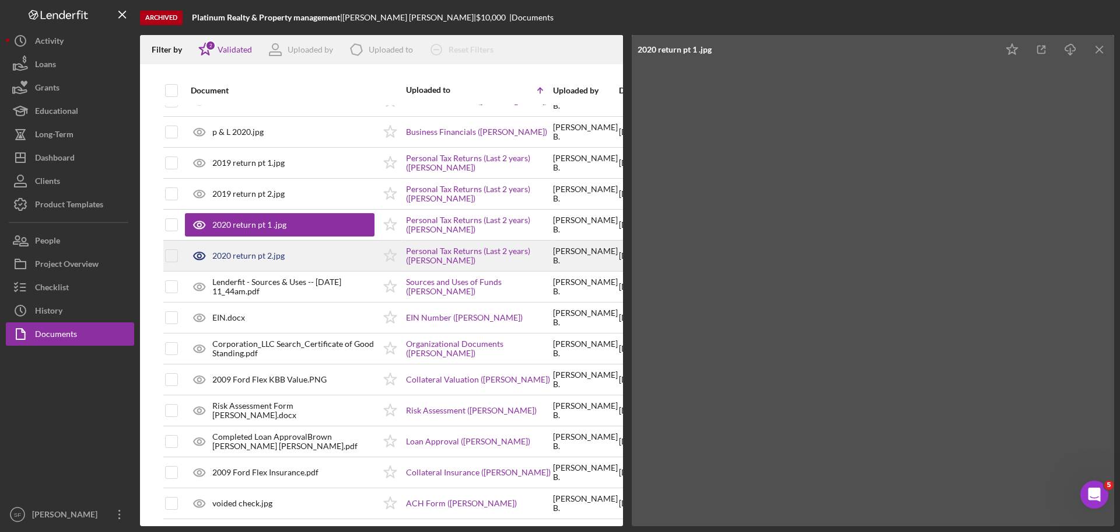
click at [262, 258] on div "2020 return pt 2.jpg" at bounding box center [248, 255] width 72 height 9
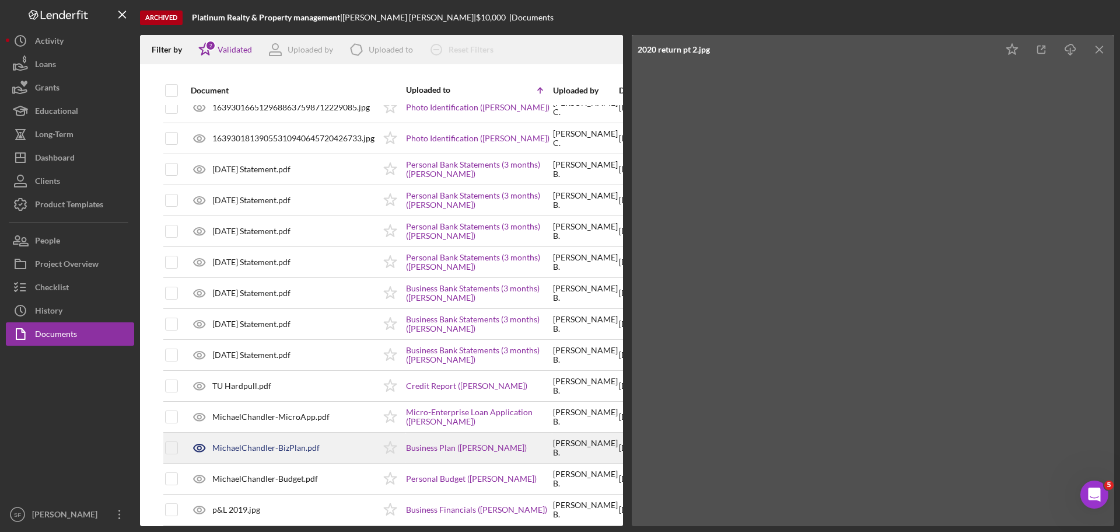
scroll to position [0, 0]
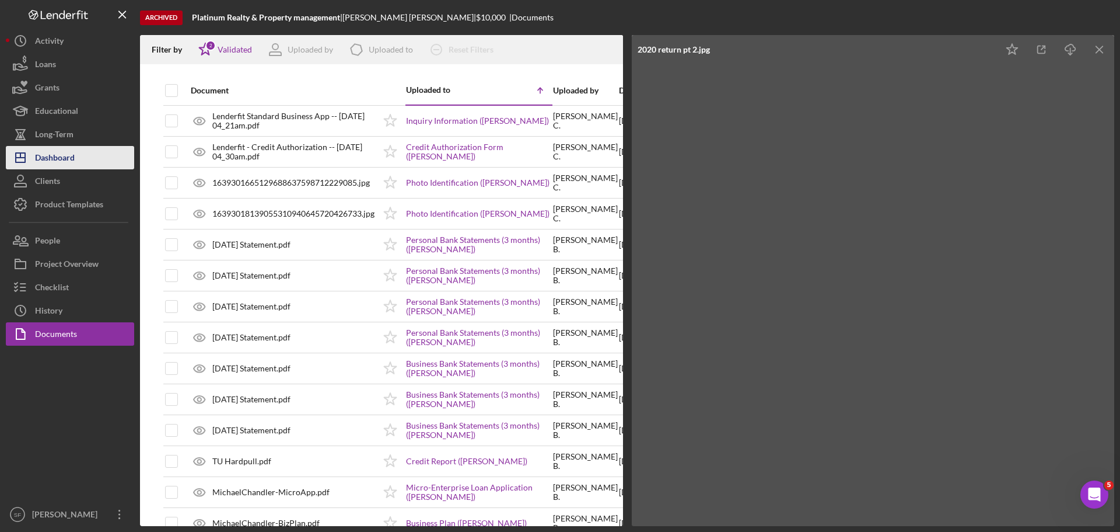
click at [62, 160] on div "Dashboard" at bounding box center [55, 159] width 40 height 26
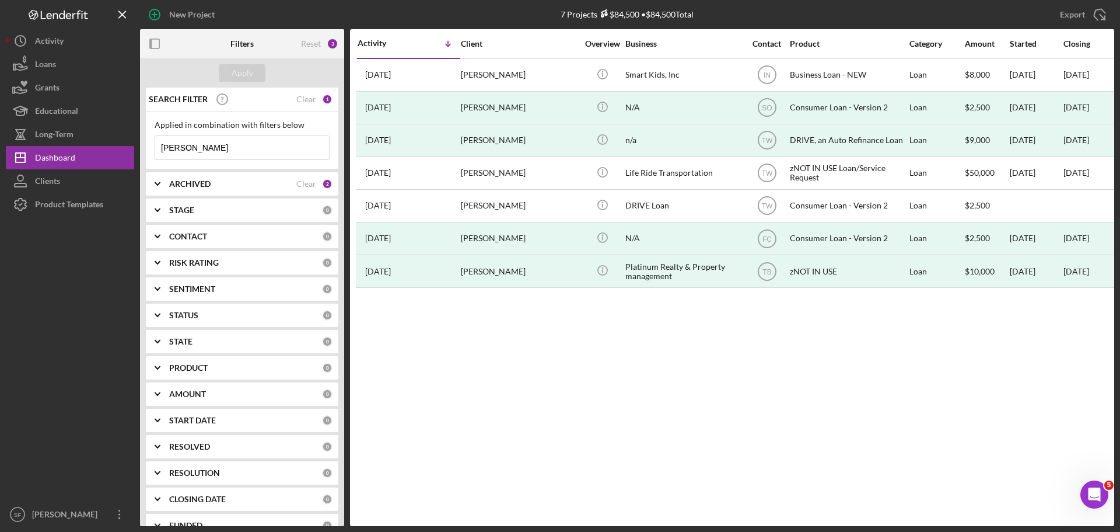
drag, startPoint x: 198, startPoint y: 154, endPoint x: 154, endPoint y: 152, distance: 43.8
click at [154, 152] on div "Applied in combination with filters below [PERSON_NAME] Icon/Menu Close" at bounding box center [242, 140] width 193 height 58
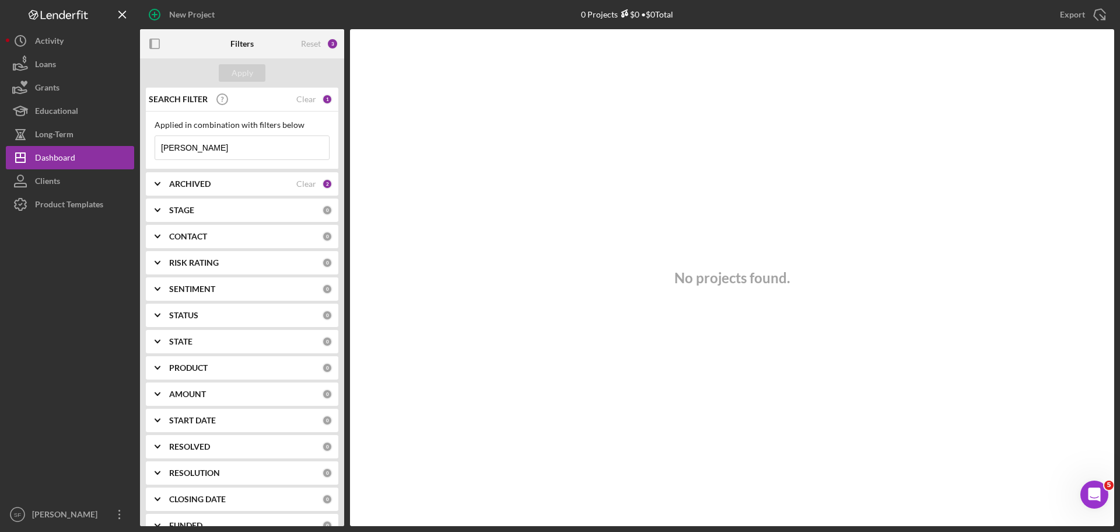
drag, startPoint x: 200, startPoint y: 149, endPoint x: 137, endPoint y: 150, distance: 63.0
click at [137, 150] on div "New Project 0 Projects $0 • $0 Total [PERSON_NAME] Export Icon/Export Filters R…" at bounding box center [560, 263] width 1109 height 526
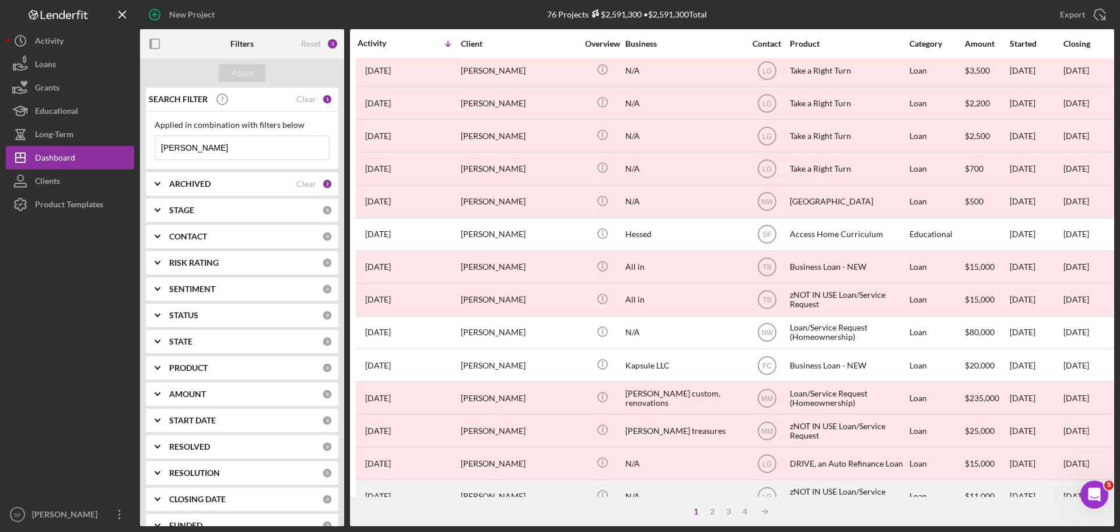
scroll to position [395, 0]
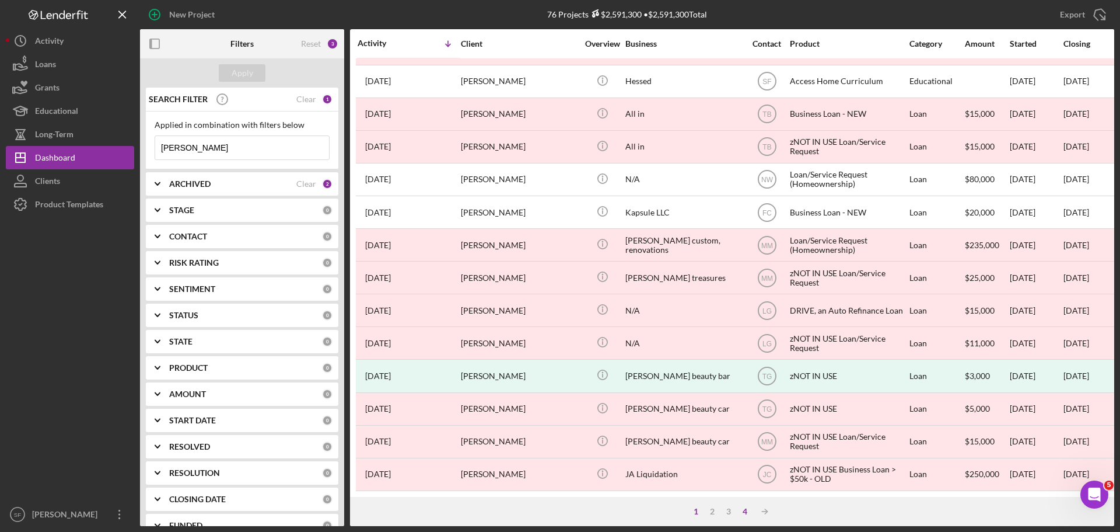
click at [744, 508] on div "4" at bounding box center [745, 510] width 16 height 9
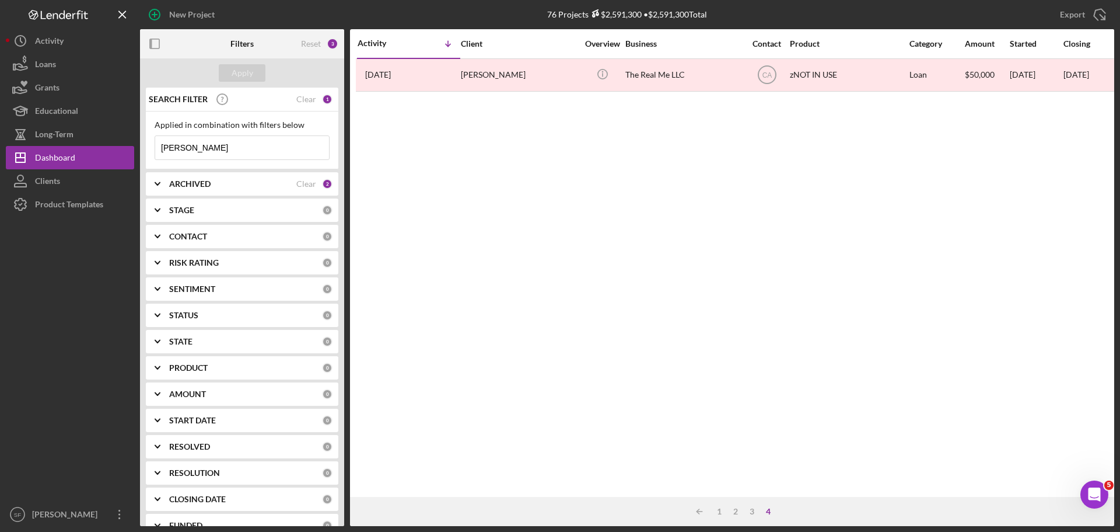
scroll to position [0, 0]
click at [751, 510] on div "3" at bounding box center [752, 510] width 16 height 9
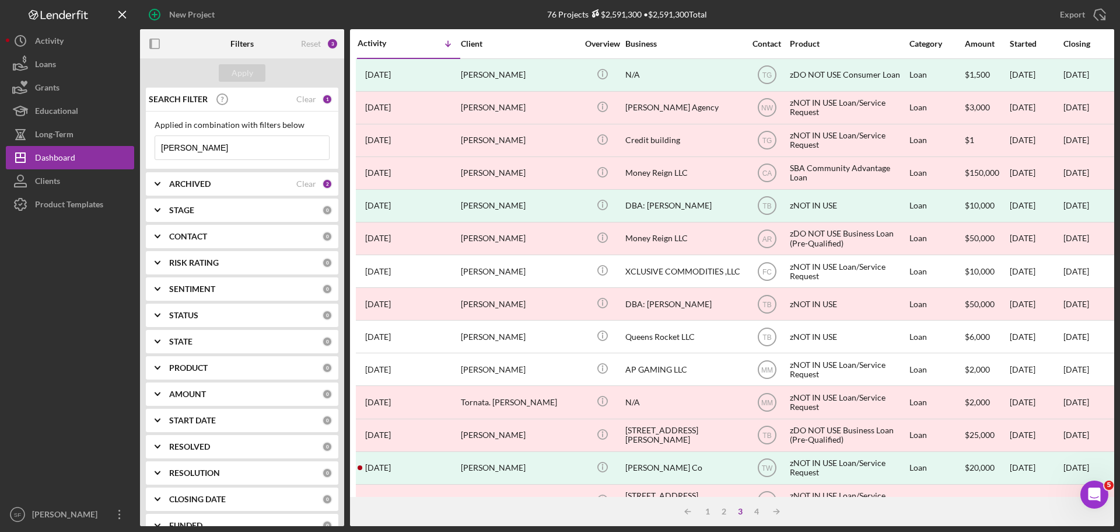
drag, startPoint x: 191, startPoint y: 151, endPoint x: 142, endPoint y: 159, distance: 50.2
click at [142, 159] on div "SEARCH FILTER Clear 1 Applied in combination with filters below [PERSON_NAME] I…" at bounding box center [242, 307] width 204 height 438
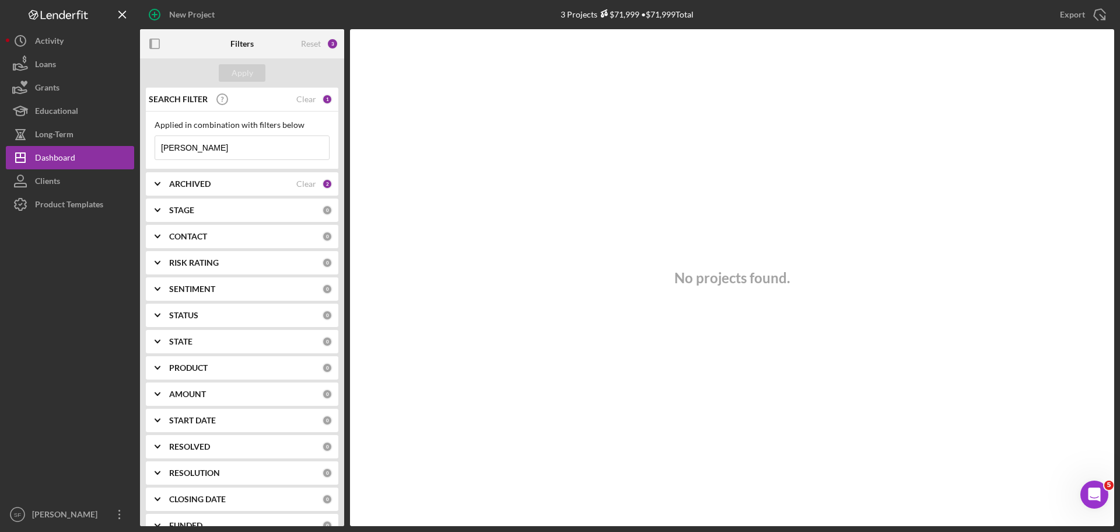
type input "[PERSON_NAME]"
click at [50, 153] on div "Dashboard" at bounding box center [55, 159] width 40 height 26
drag, startPoint x: 198, startPoint y: 151, endPoint x: 130, endPoint y: 145, distance: 68.5
click at [130, 145] on div "New Project 3 Projects $71,999 • $71,999 Total [PERSON_NAME] Export Icon/Export…" at bounding box center [560, 263] width 1109 height 526
